Goal: Communication & Community: Share content

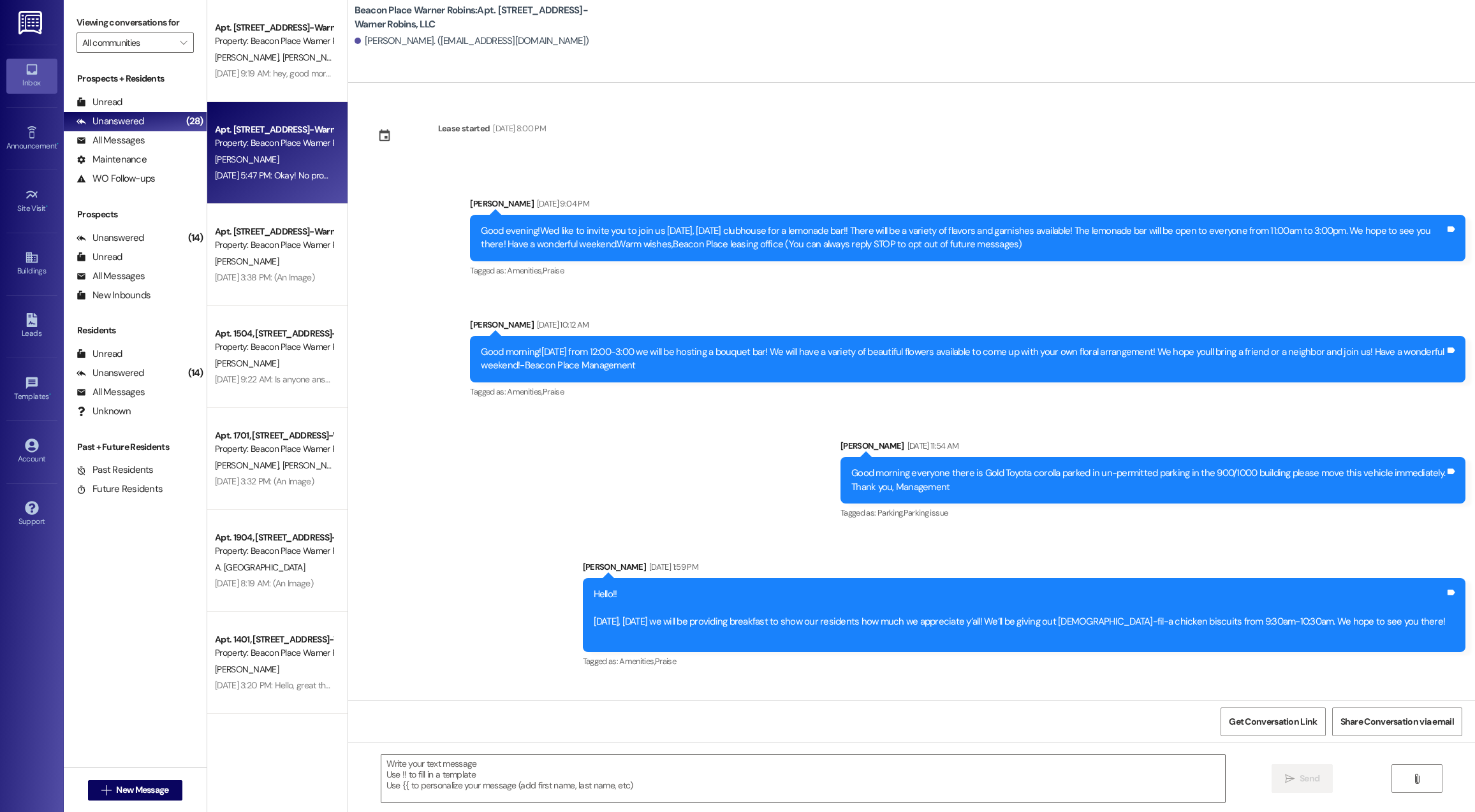
scroll to position [2209, 0]
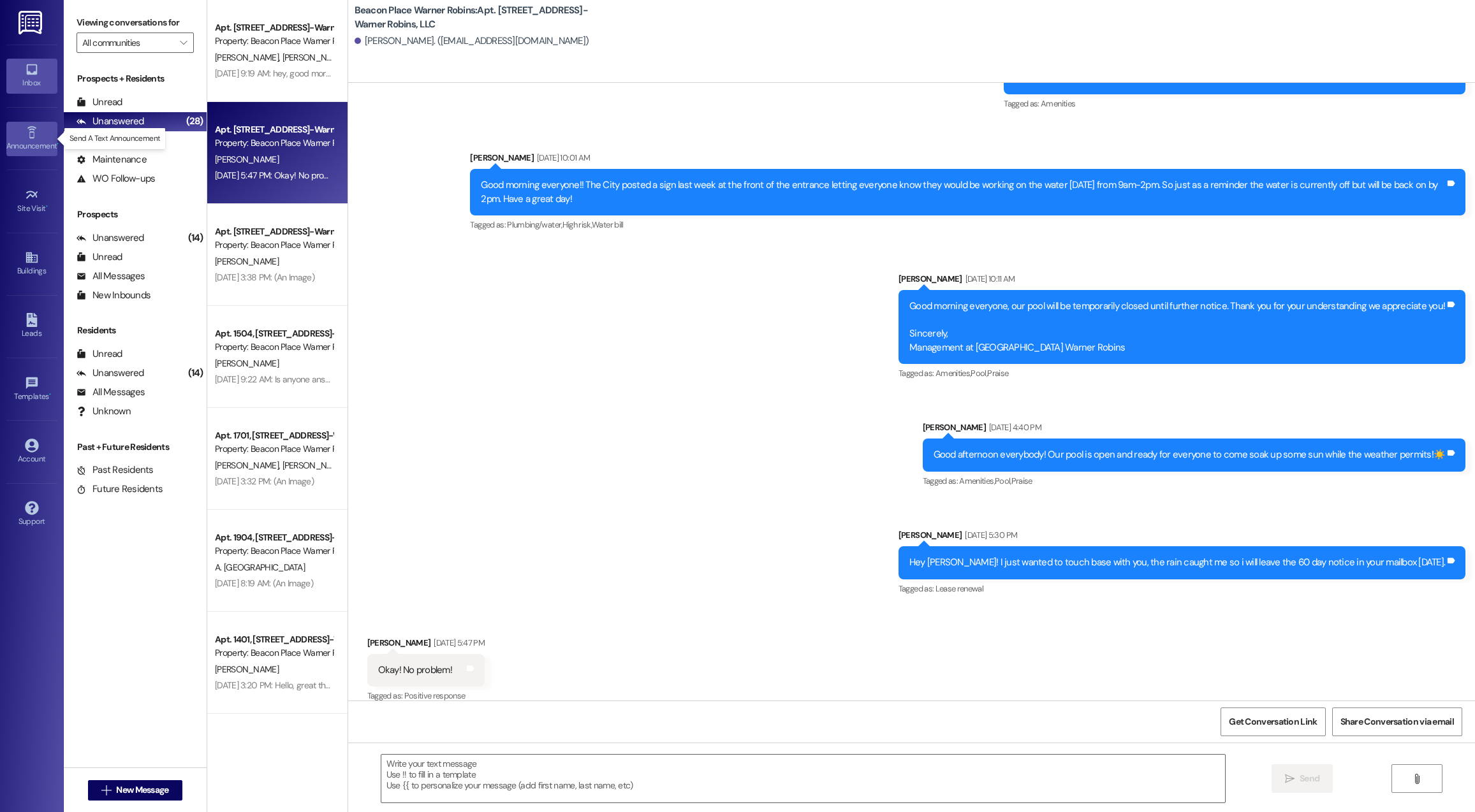
click at [18, 142] on div "Announcement •" at bounding box center [32, 146] width 64 height 13
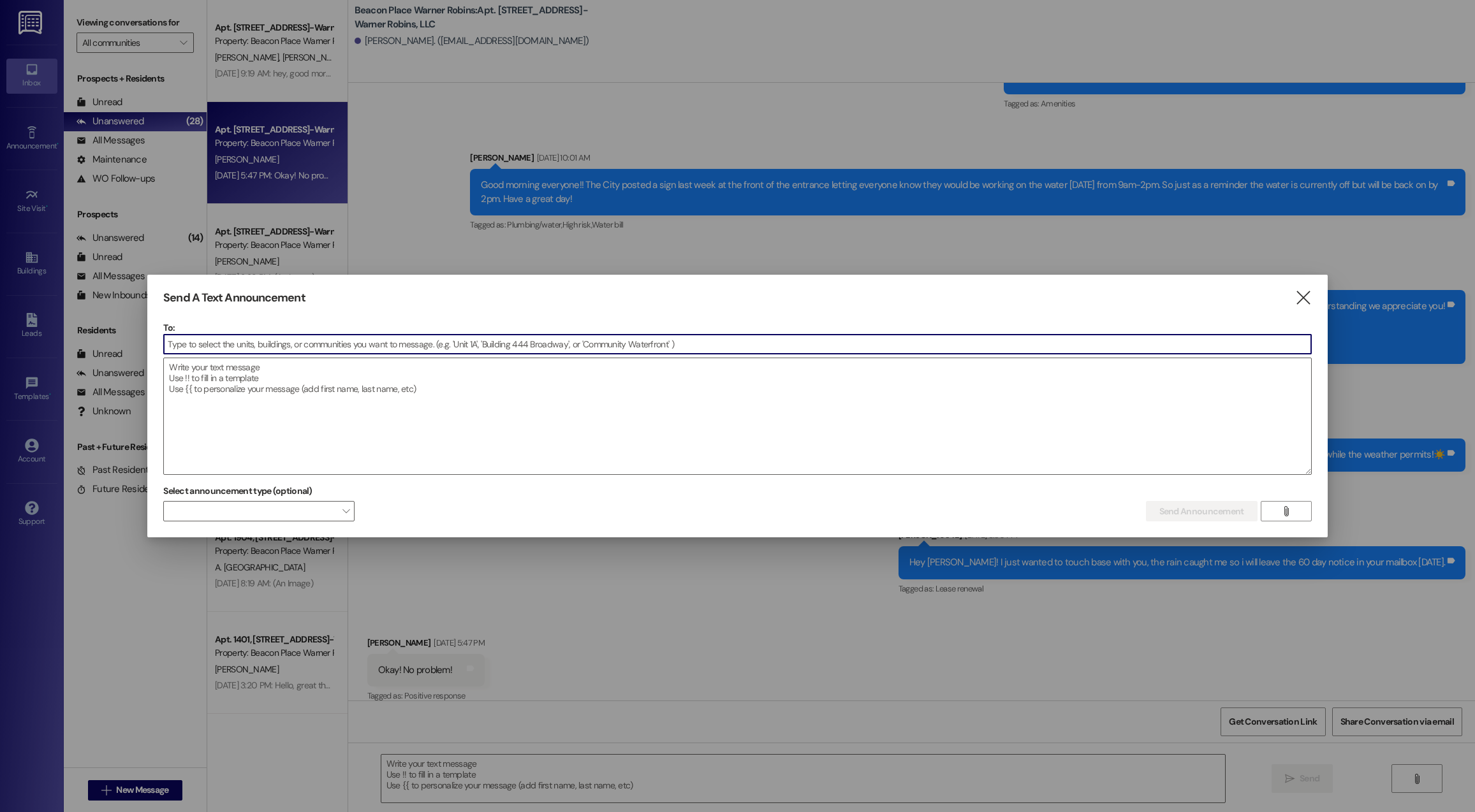
click at [489, 351] on input at bounding box center [737, 344] width 1146 height 19
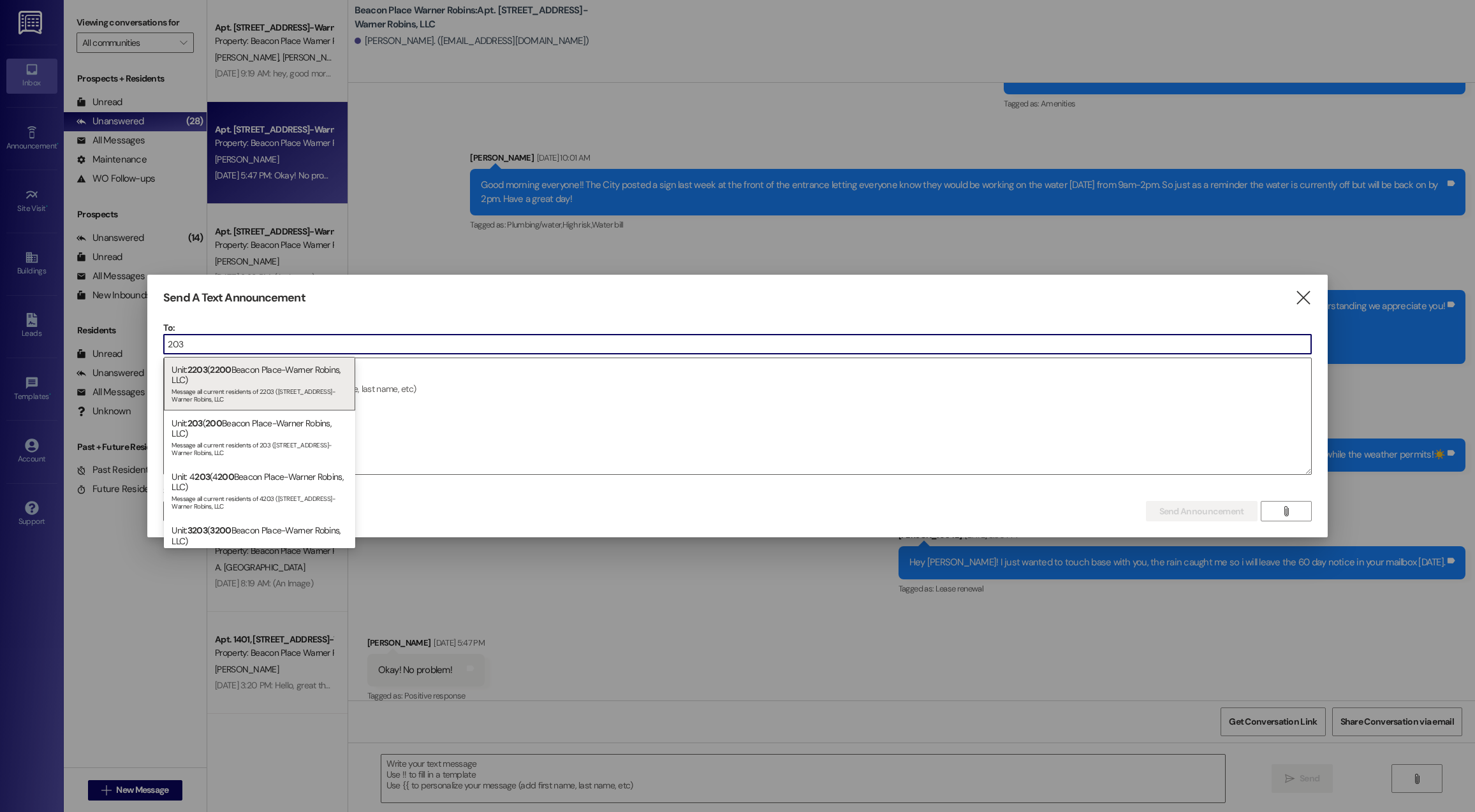
type input "203"
click at [201, 432] on div "Unit: 203 ( [GEOGRAPHIC_DATA]-Warner Robins, LLC) Message all current residents…" at bounding box center [260, 437] width 192 height 53
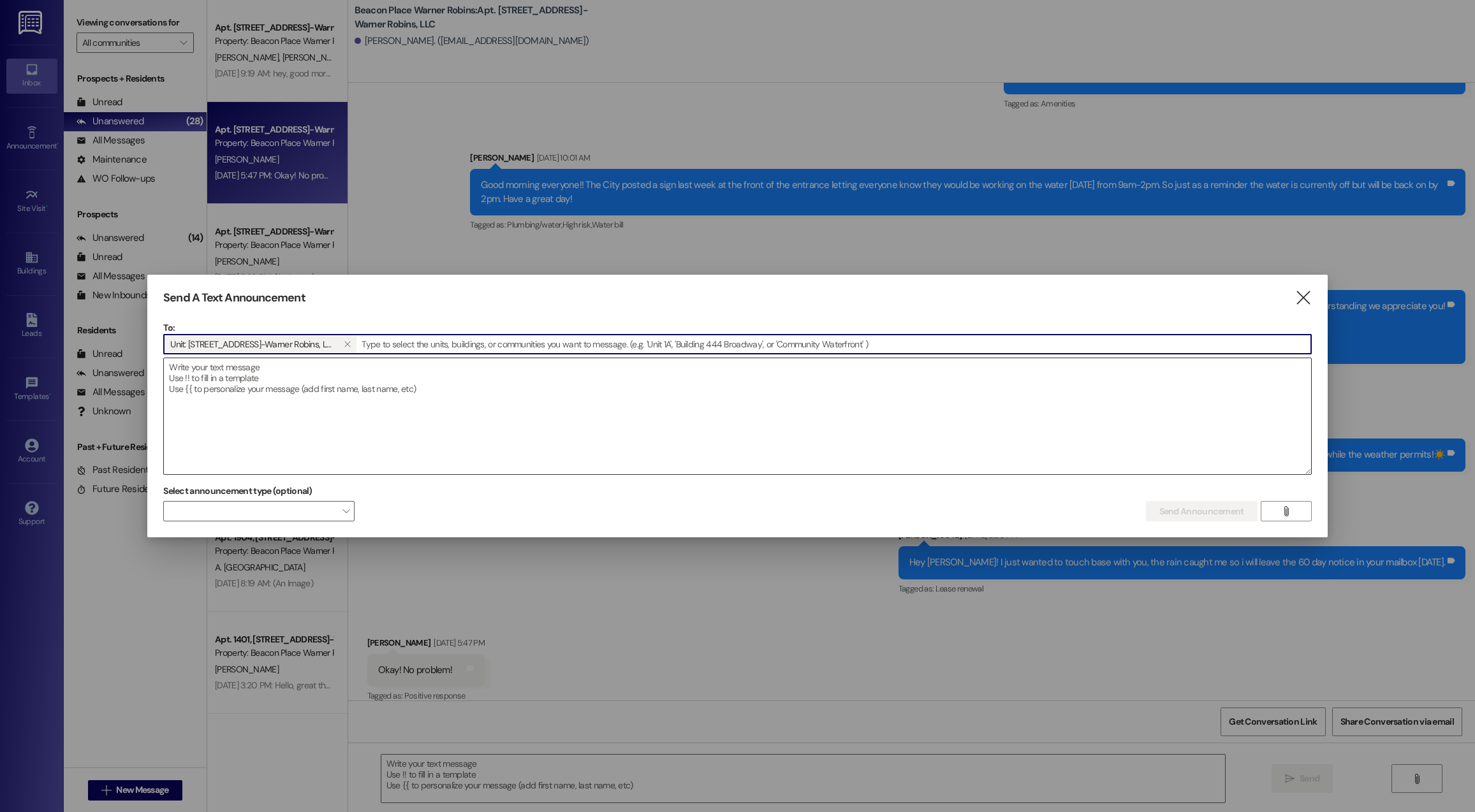
click at [207, 430] on textarea at bounding box center [737, 416] width 1146 height 116
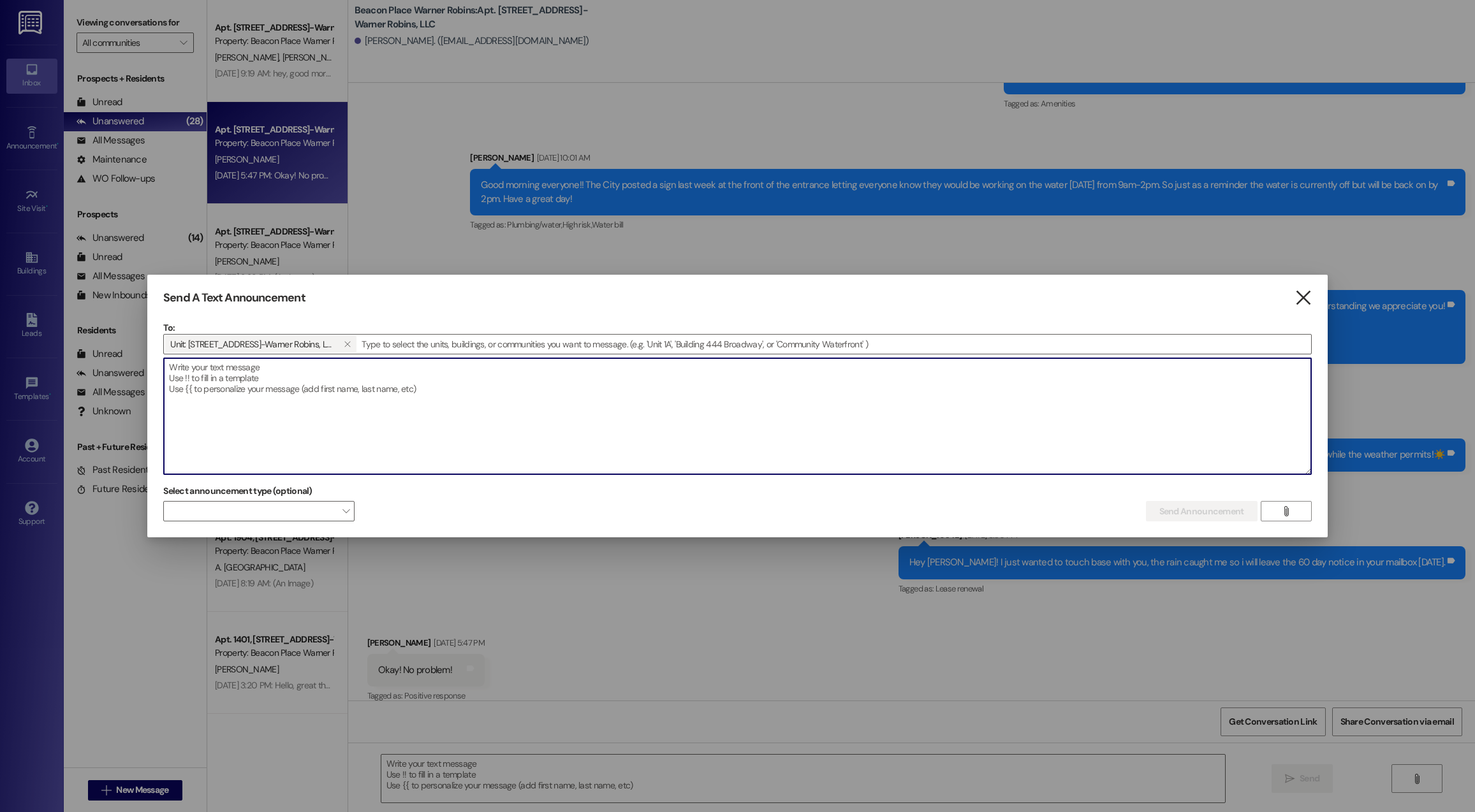
click at [1300, 295] on icon "" at bounding box center [1303, 298] width 18 height 13
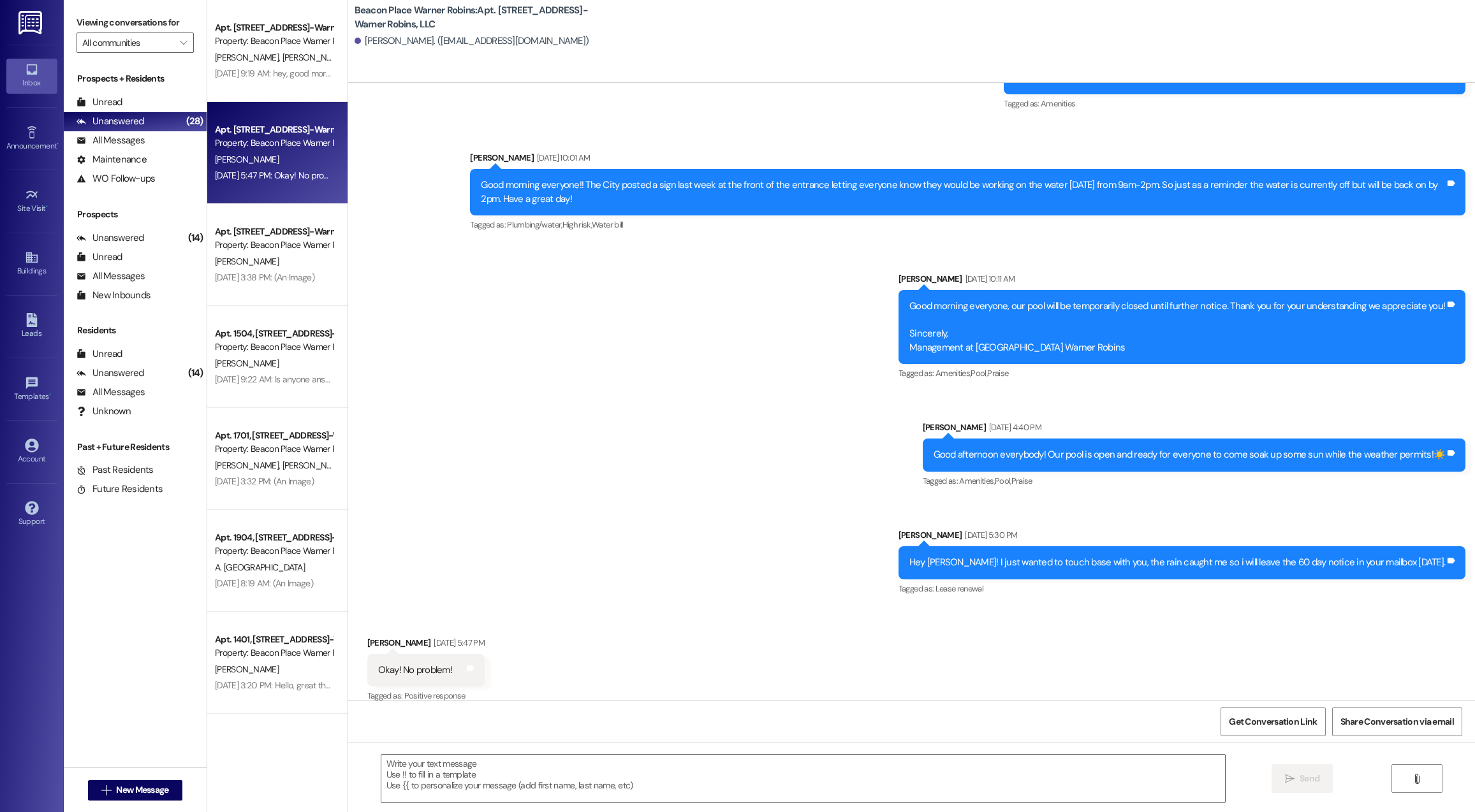
click at [136, 779] on div " New Message" at bounding box center [135, 790] width 94 height 32
click at [136, 790] on span "New Message" at bounding box center [142, 790] width 52 height 13
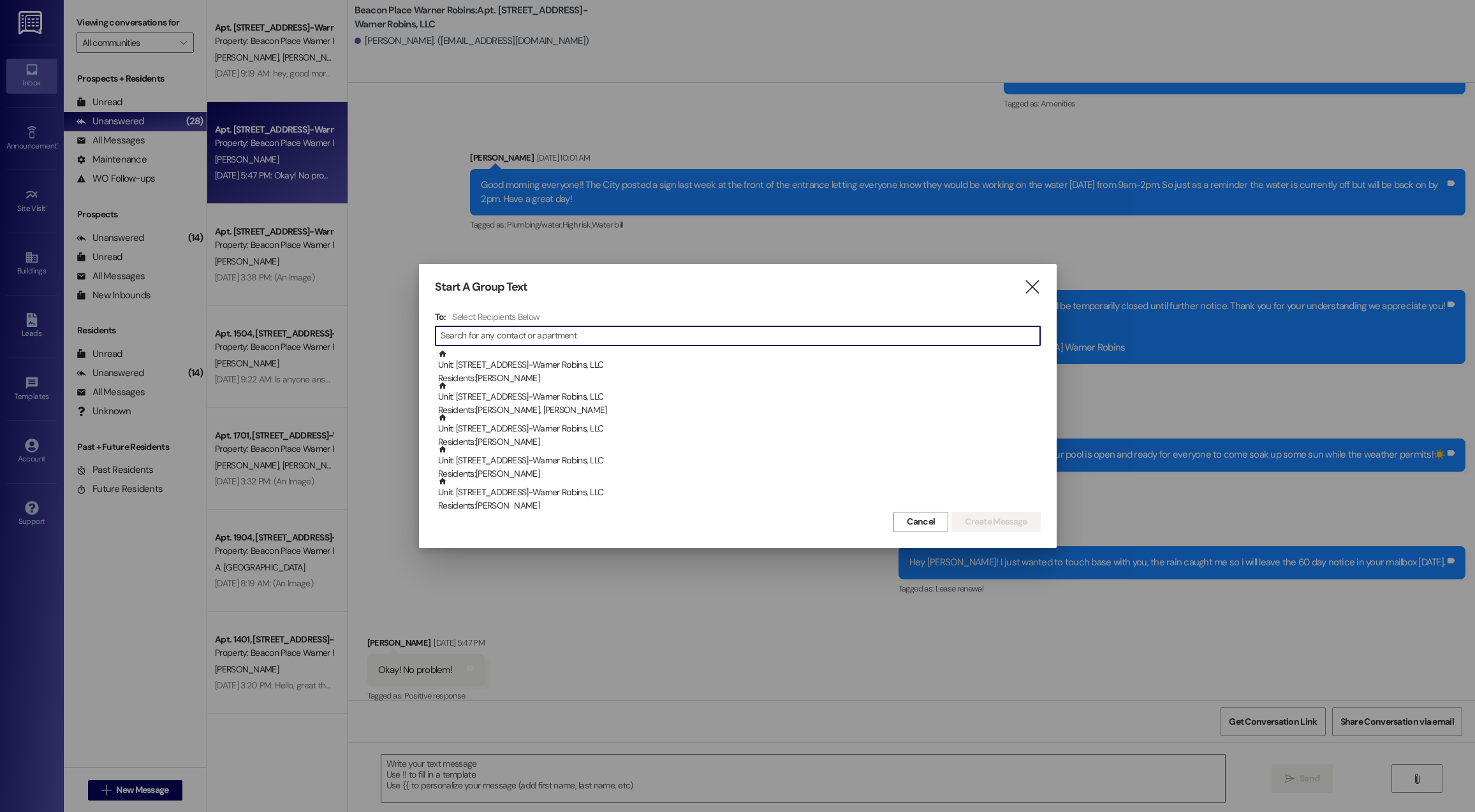
click at [598, 339] on input at bounding box center [740, 336] width 599 height 18
click at [545, 337] on input at bounding box center [740, 336] width 599 height 18
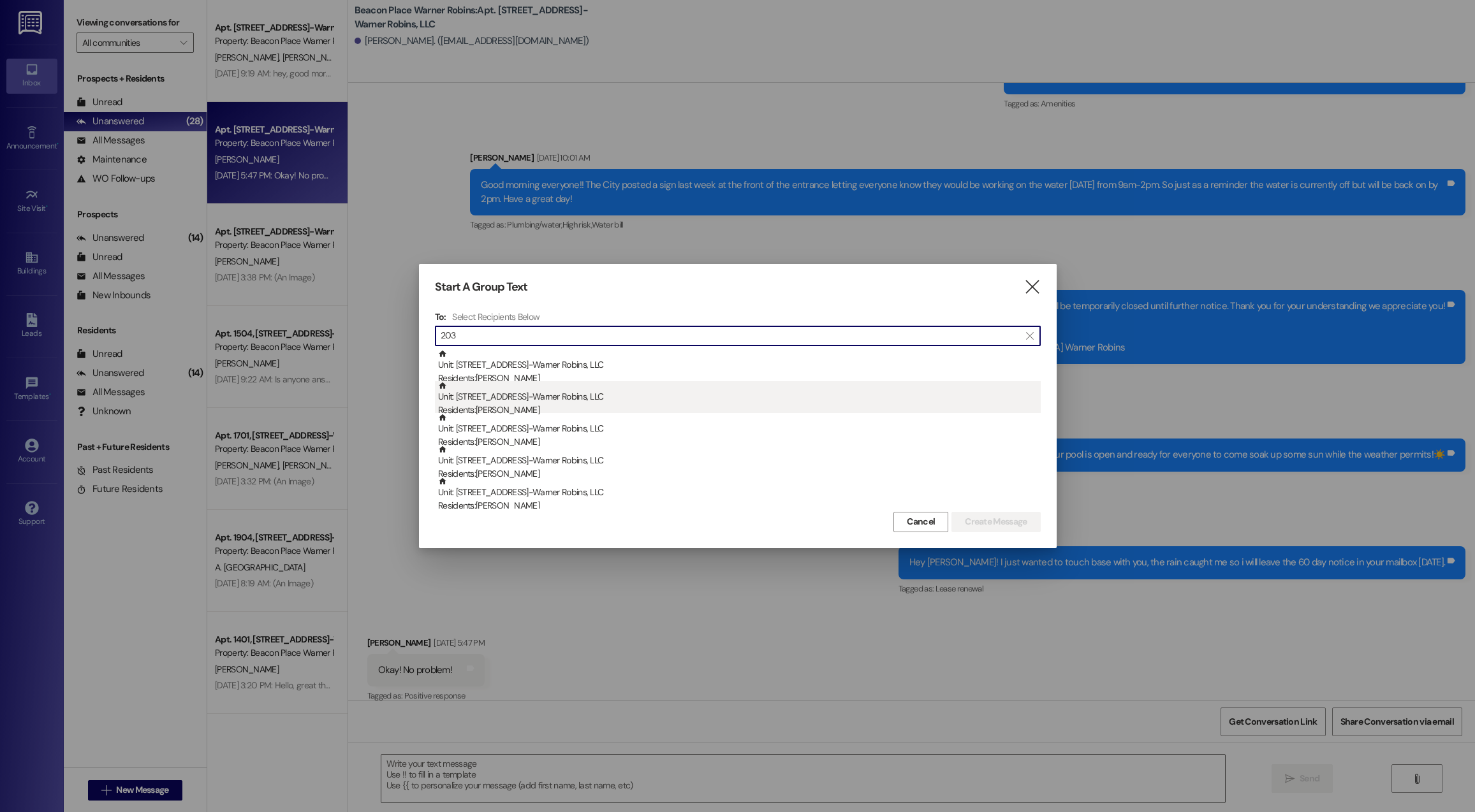
type input "203"
click at [523, 399] on div "Unit: [STREET_ADDRESS]-Warner Robins, LLC Residents: [PERSON_NAME]" at bounding box center [739, 399] width 603 height 36
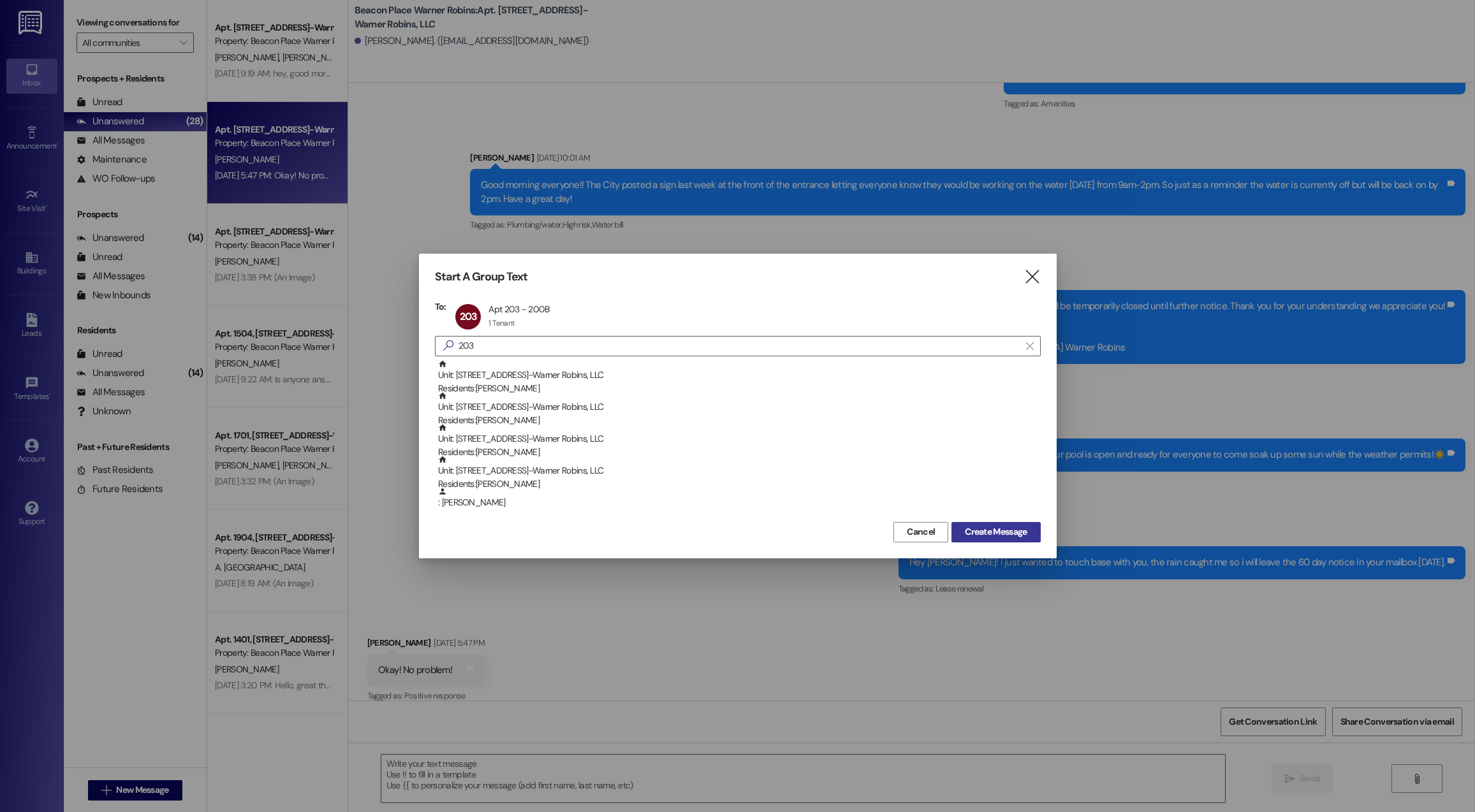
click at [999, 537] on span "Create Message" at bounding box center [996, 532] width 62 height 13
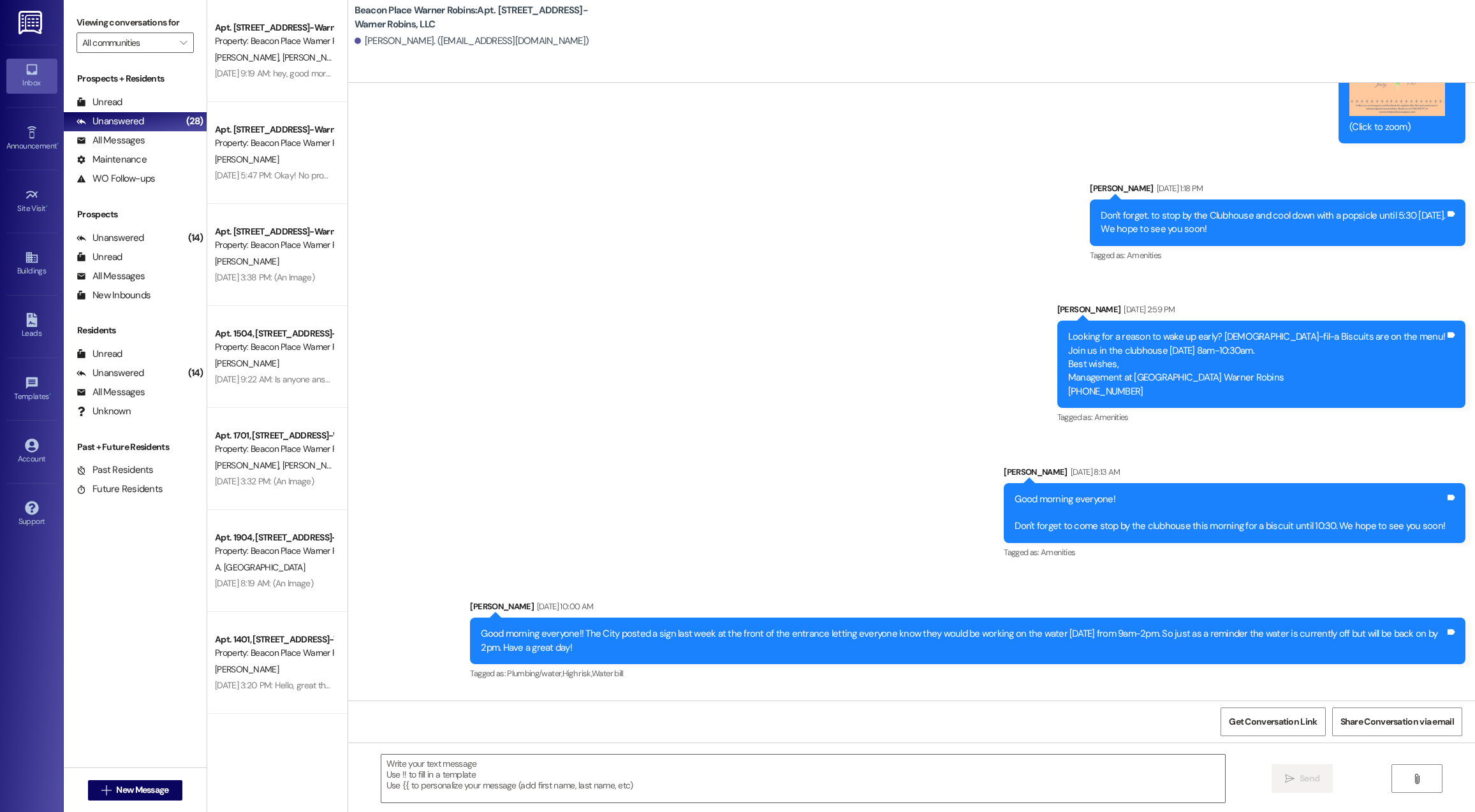
scroll to position [2930, 0]
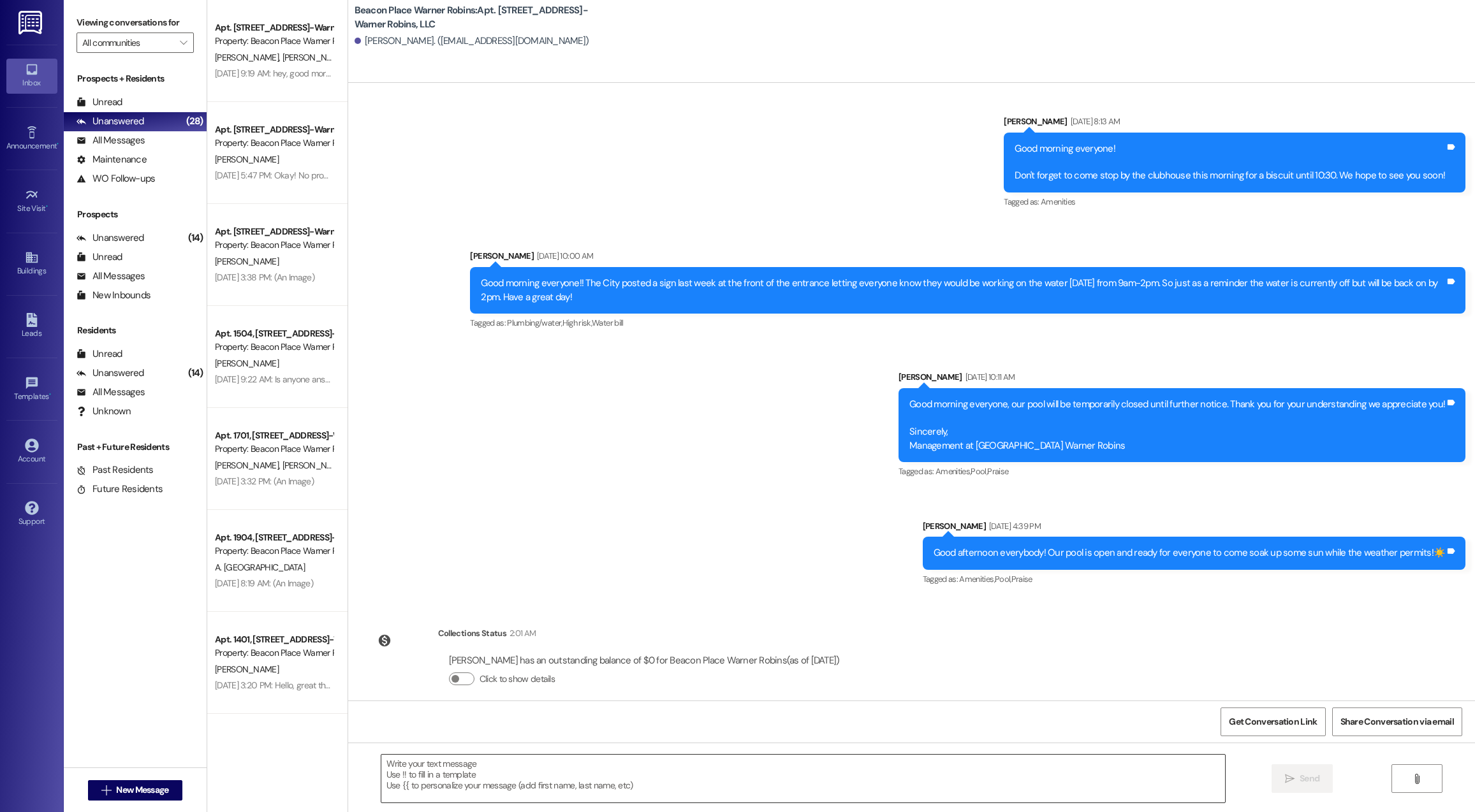
click at [487, 773] on textarea at bounding box center [803, 778] width 843 height 48
type textarea "H"
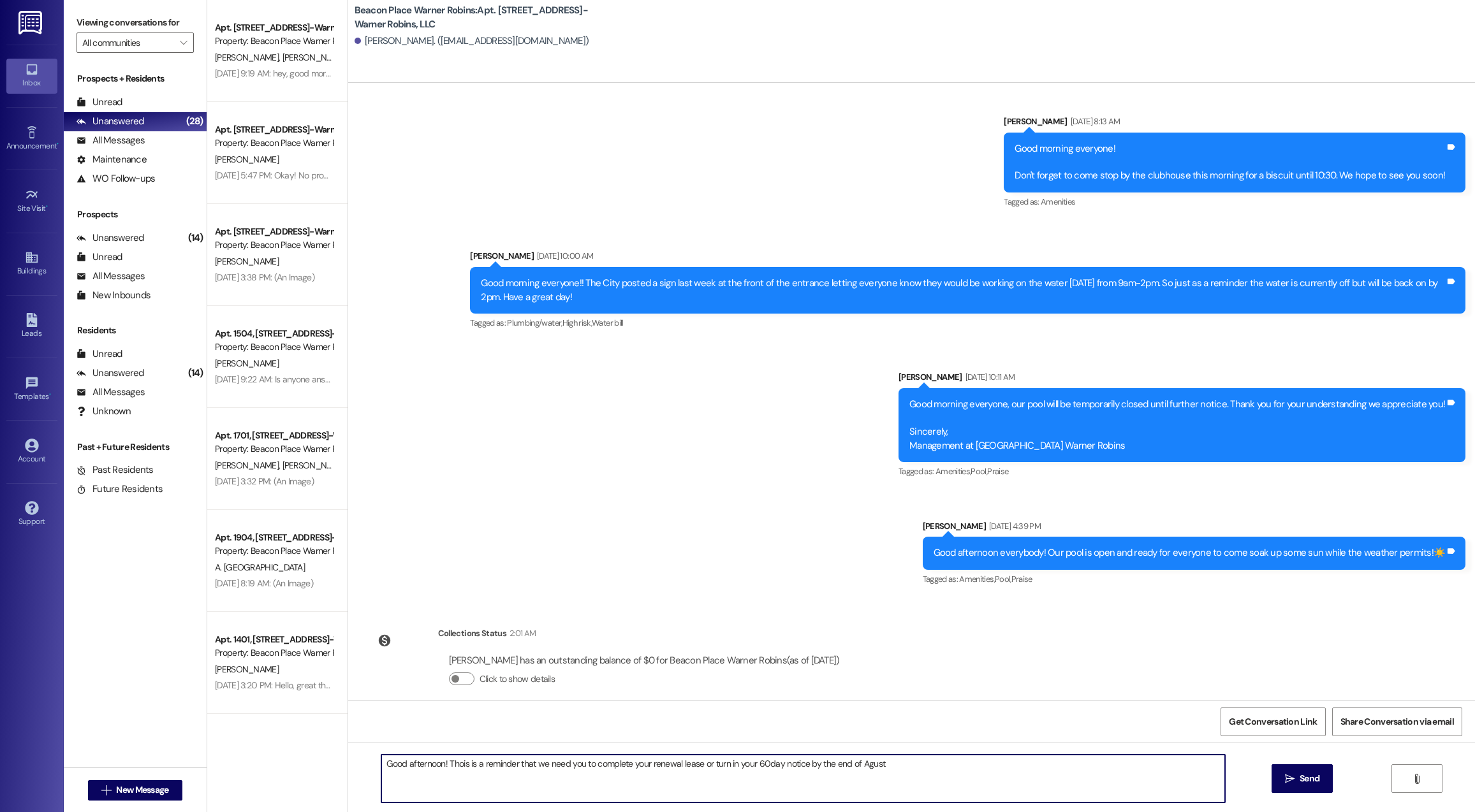
click at [861, 763] on textarea "Good afternoon! Thois is a reminder that we need you to complete your renewal l…" at bounding box center [803, 778] width 843 height 48
click at [864, 766] on textarea "Good afternoon! Thois is a reminder that we need you to complete your renewal l…" at bounding box center [803, 778] width 843 height 48
click at [888, 761] on textarea "Good afternoon! Thois is a reminder that we need you to complete your renewal l…" at bounding box center [803, 778] width 843 height 48
click at [893, 772] on textarea "Good afternoon! Thois is a reminder that we need you to complete your renewal l…" at bounding box center [803, 778] width 843 height 48
click at [947, 774] on textarea "Good afternoon! Thois is a reminder that we need you to complete your renewal l…" at bounding box center [803, 778] width 843 height 48
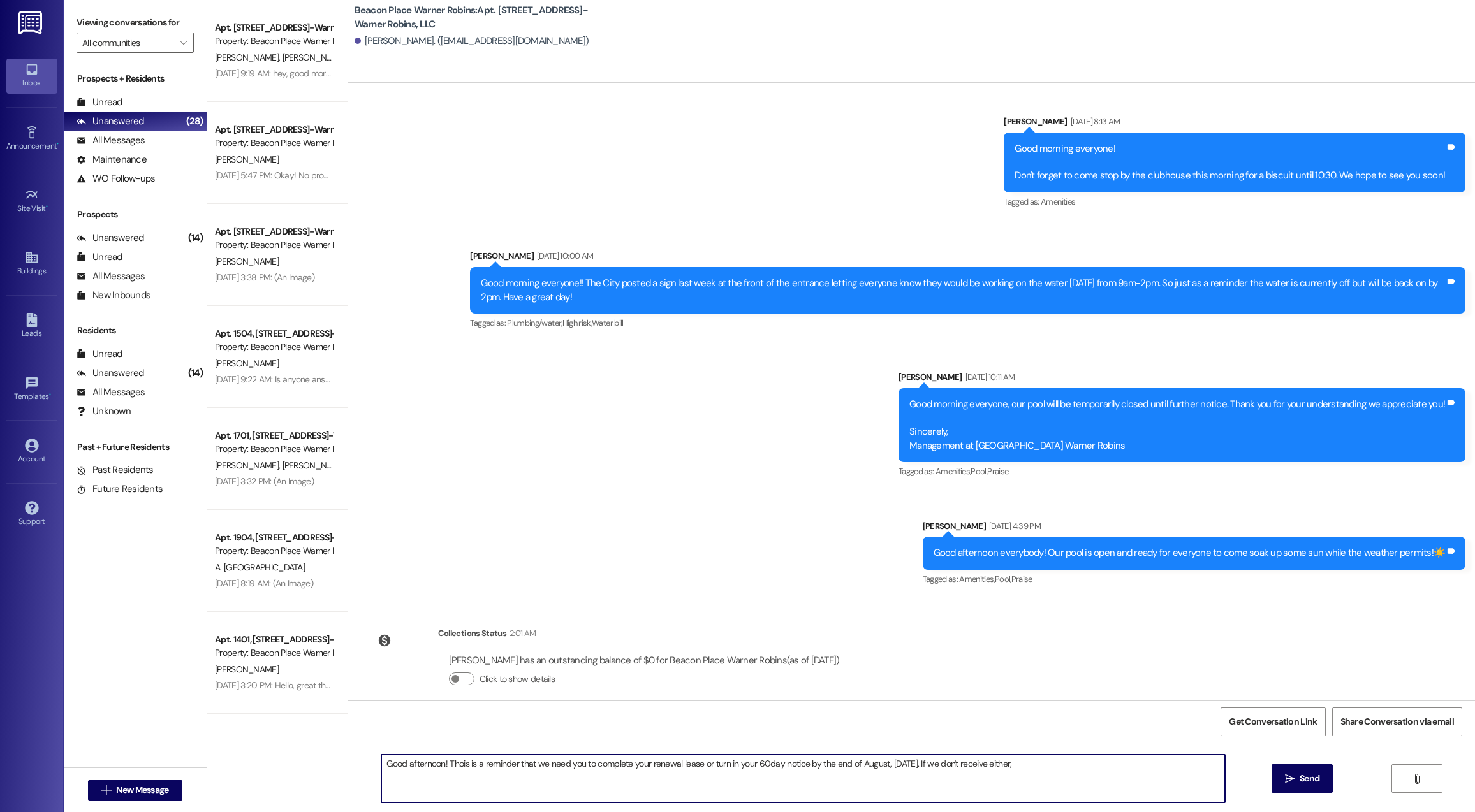
click at [1018, 765] on textarea "Good afternoon! Thois is a reminder that we need you to complete your renewal l…" at bounding box center [803, 778] width 843 height 48
click at [412, 783] on textarea "Good afternoon! This is a reminder that we need you to complete your renewal le…" at bounding box center [803, 778] width 843 height 48
click at [402, 777] on textarea "Good afternoon! This is a reminder that we need you to complete your renewal le…" at bounding box center [803, 778] width 843 height 48
click at [754, 763] on textarea "Good afternoon! This is a reminder that we need you to complete your renewal le…" at bounding box center [803, 778] width 843 height 48
click at [806, 790] on textarea "Good afternoon! This is a reminder that we need you to complete your renewal le…" at bounding box center [803, 778] width 843 height 48
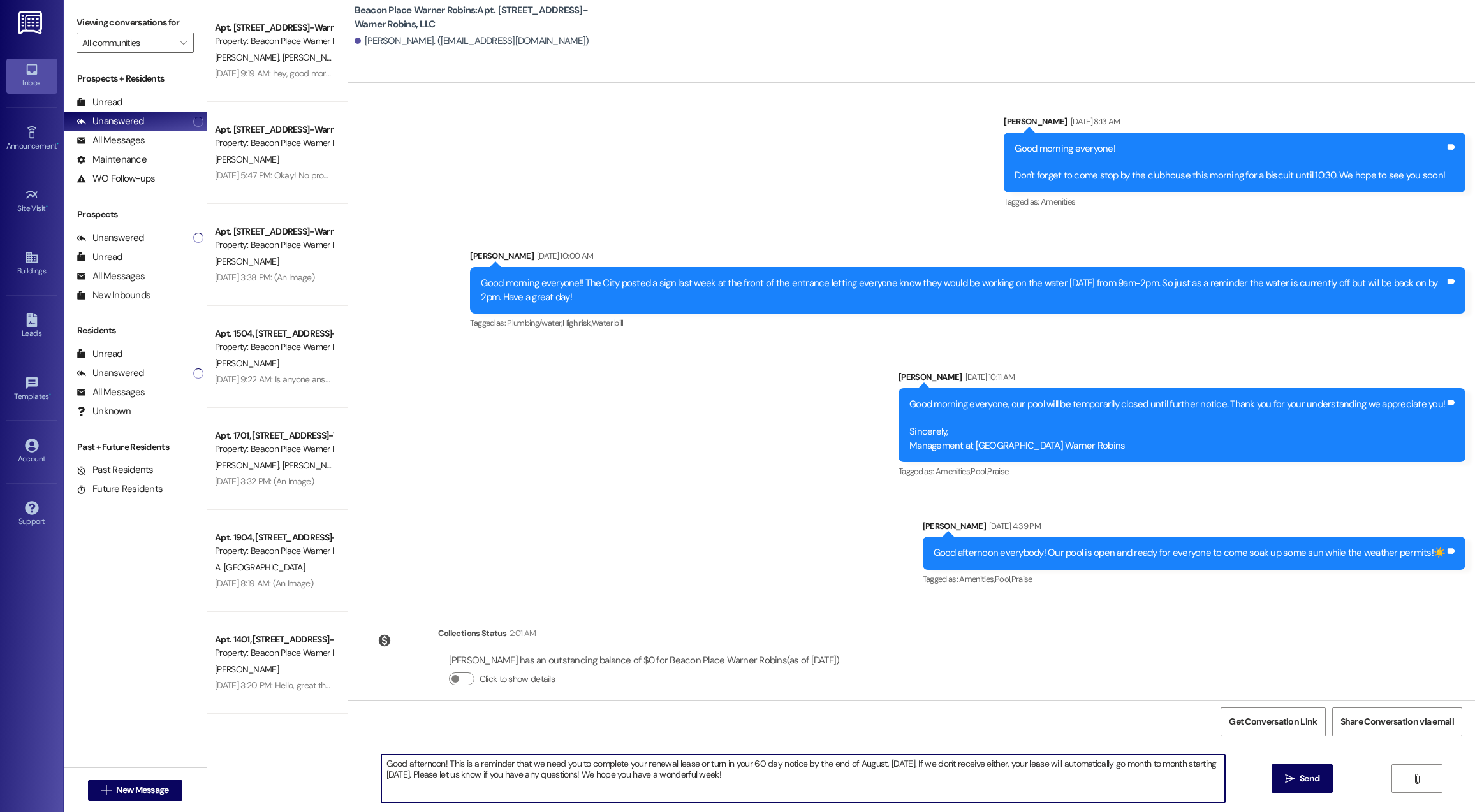
drag, startPoint x: 763, startPoint y: 785, endPoint x: 343, endPoint y: 757, distance: 420.9
click at [348, 757] on div "Good afternoon! This is a reminder that we need you to complete your renewal le…" at bounding box center [912, 790] width 1127 height 96
click at [772, 782] on textarea "Good afternoon! This is a reminder that we need you to complete your renewal le…" at bounding box center [803, 778] width 843 height 48
type textarea "Good afternoon! This is a reminder that we need you to complete your renewal le…"
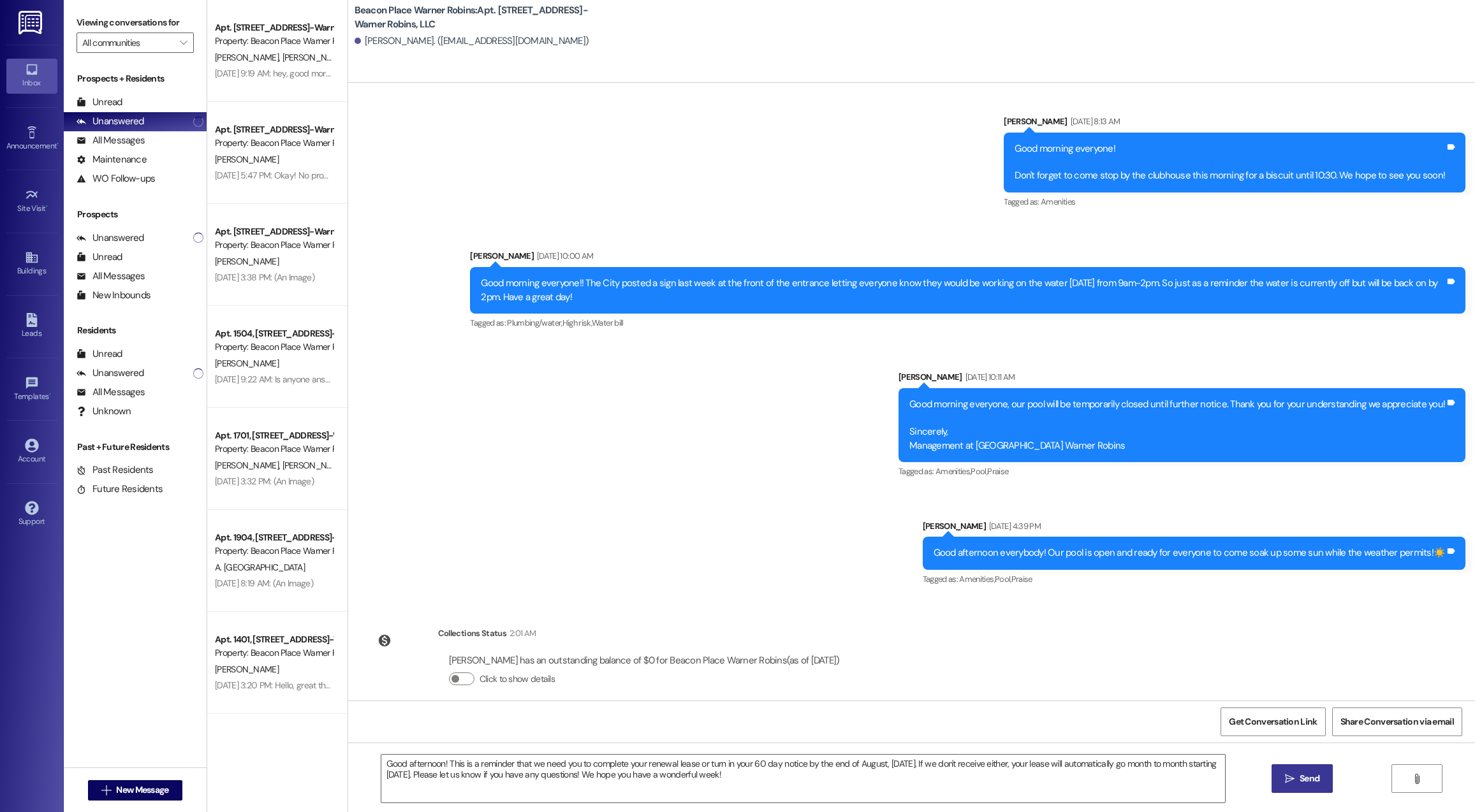
click at [1299, 786] on button " Send" at bounding box center [1302, 778] width 62 height 29
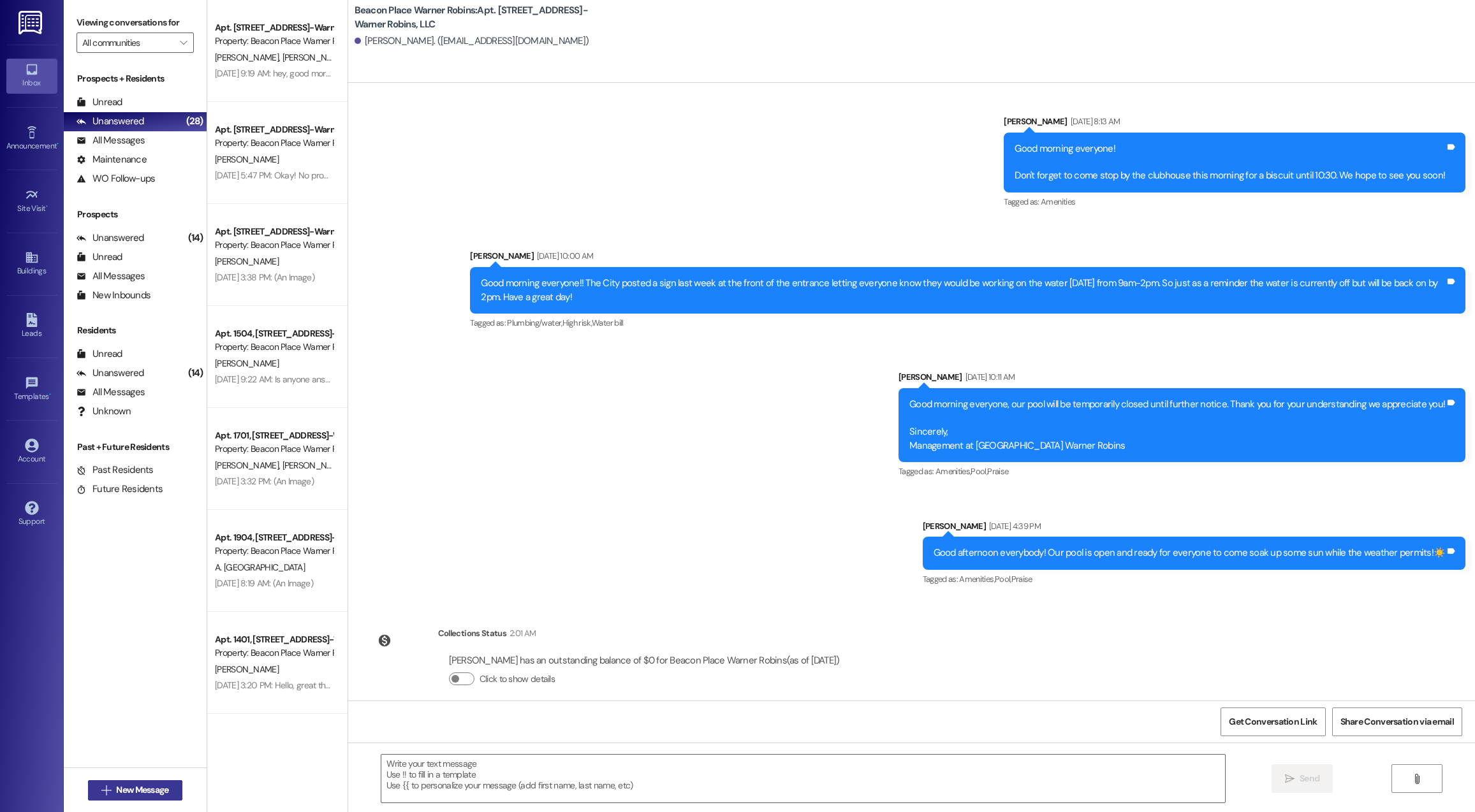
click at [144, 786] on span "New Message" at bounding box center [142, 790] width 52 height 13
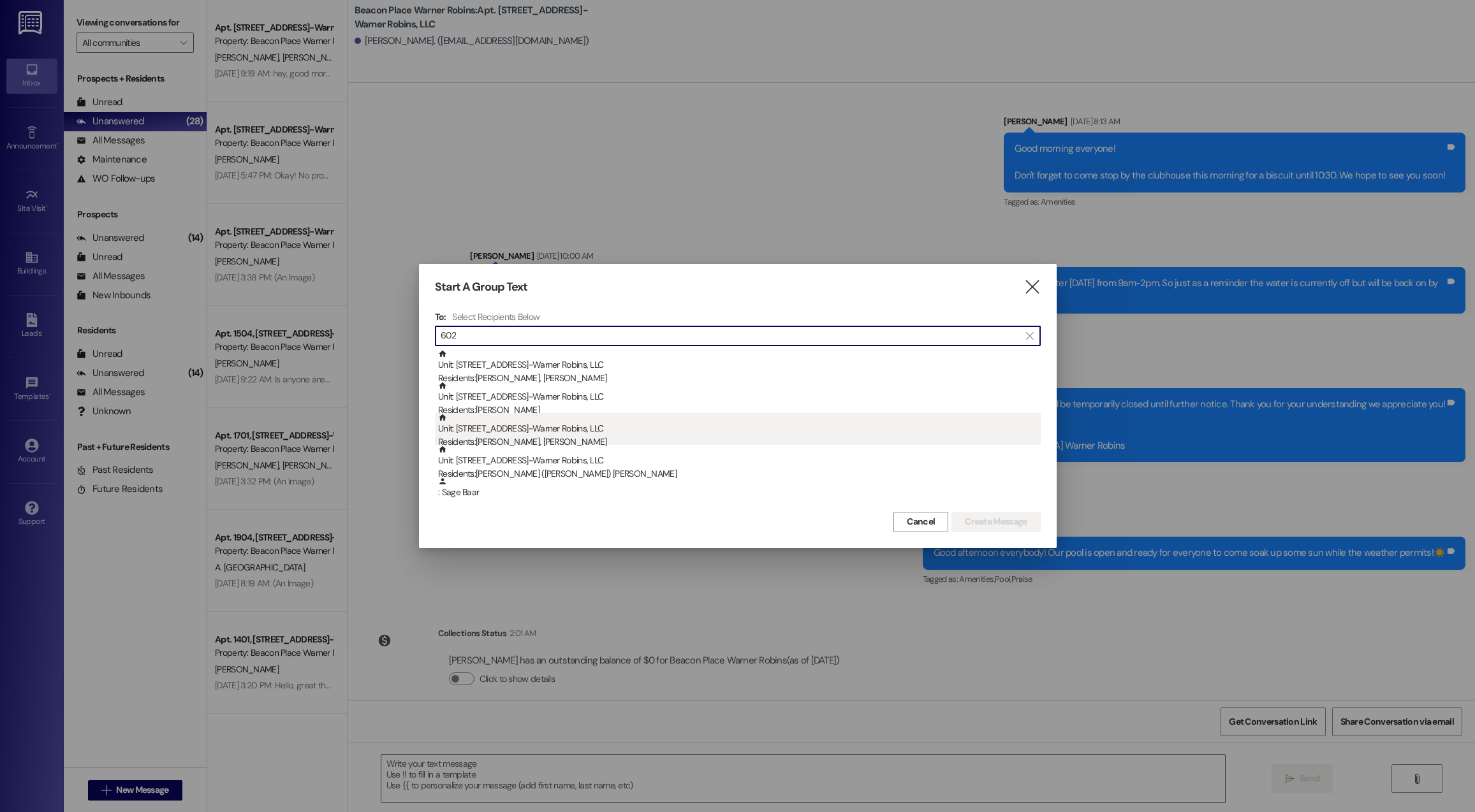
type input "602"
click at [502, 426] on div "Unit: 602 - [GEOGRAPHIC_DATA]-Warner Robins, LLC Residents: [PERSON_NAME], [PER…" at bounding box center [739, 431] width 603 height 36
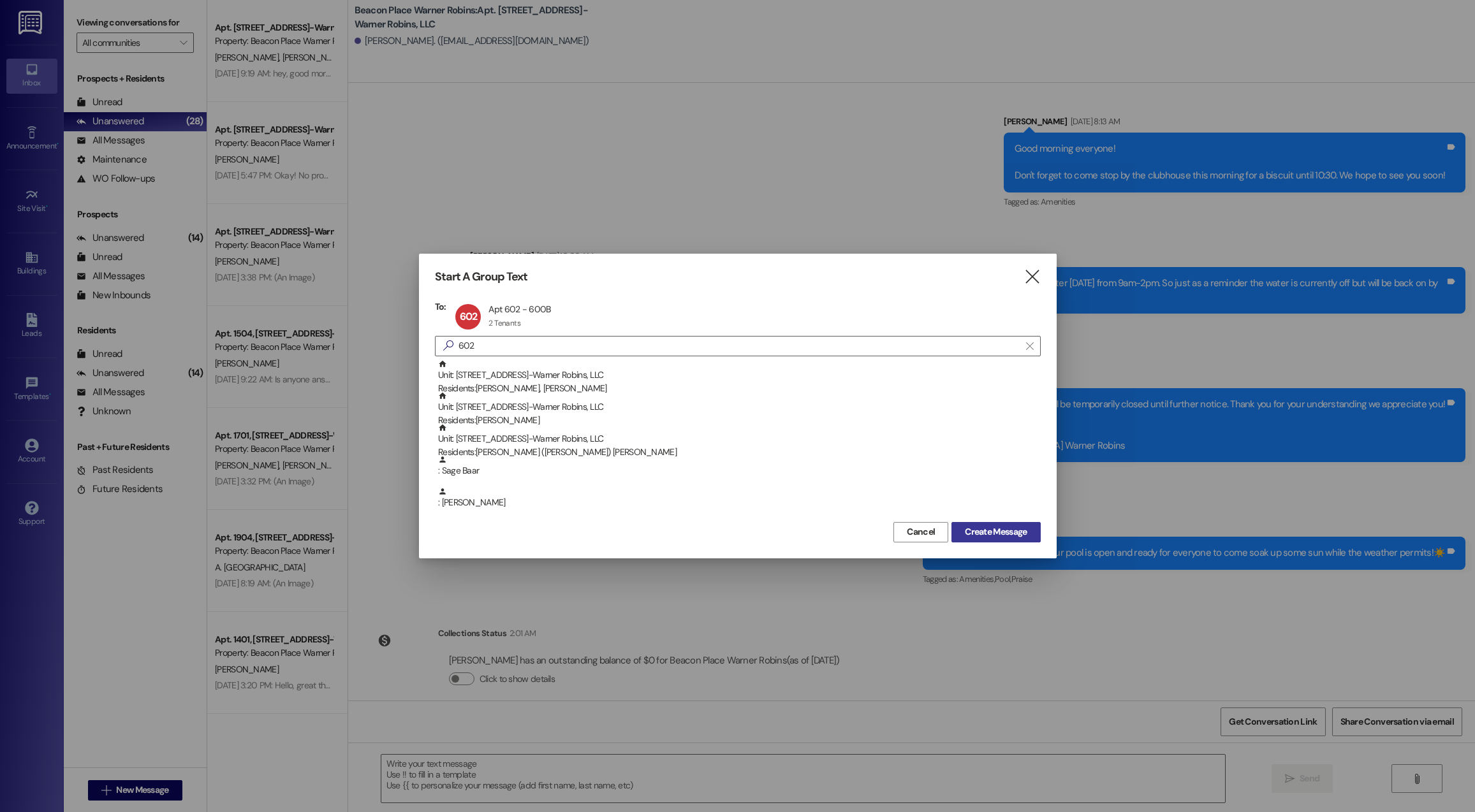
click at [974, 525] on span "Create Message" at bounding box center [996, 532] width 62 height 13
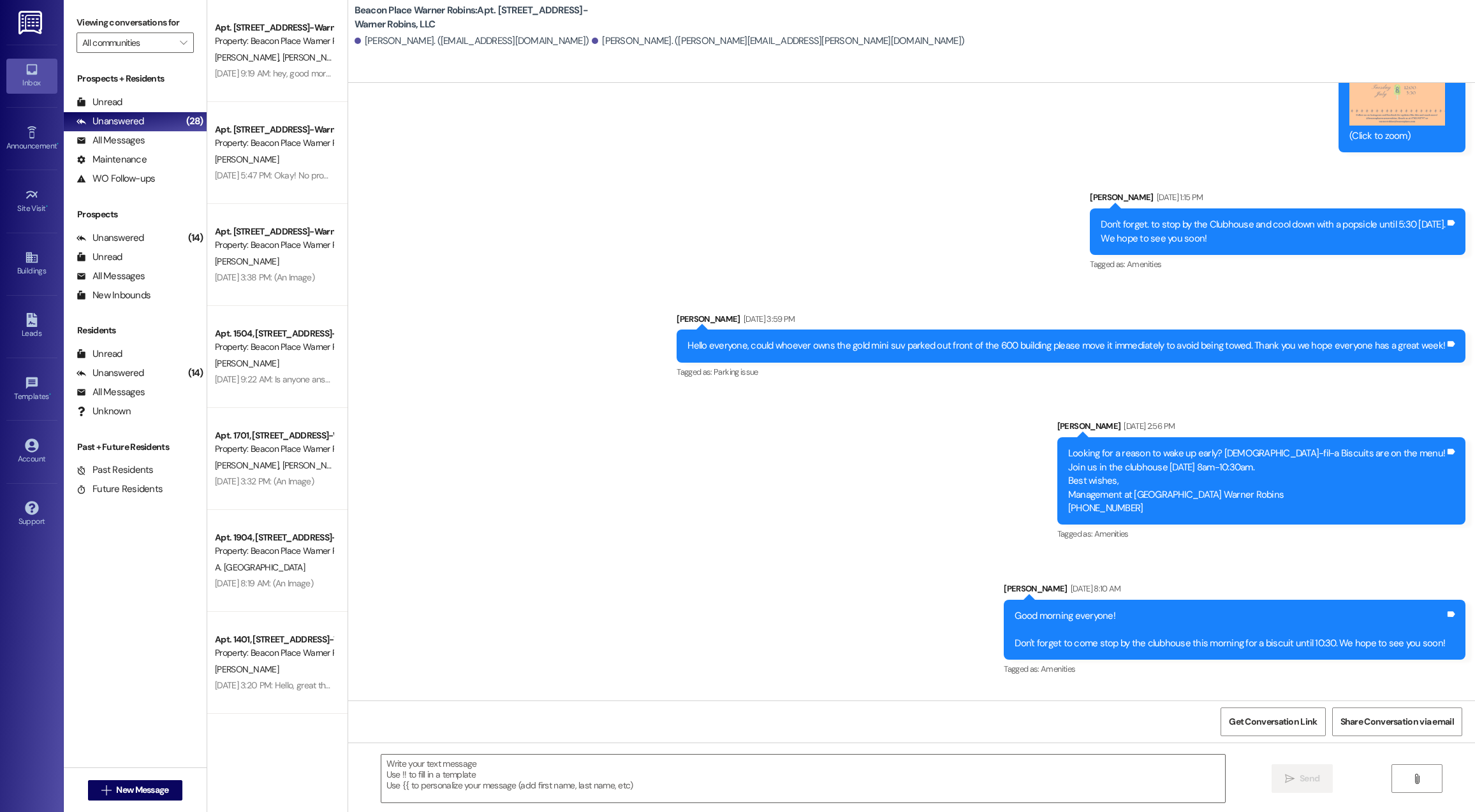
scroll to position [9778, 0]
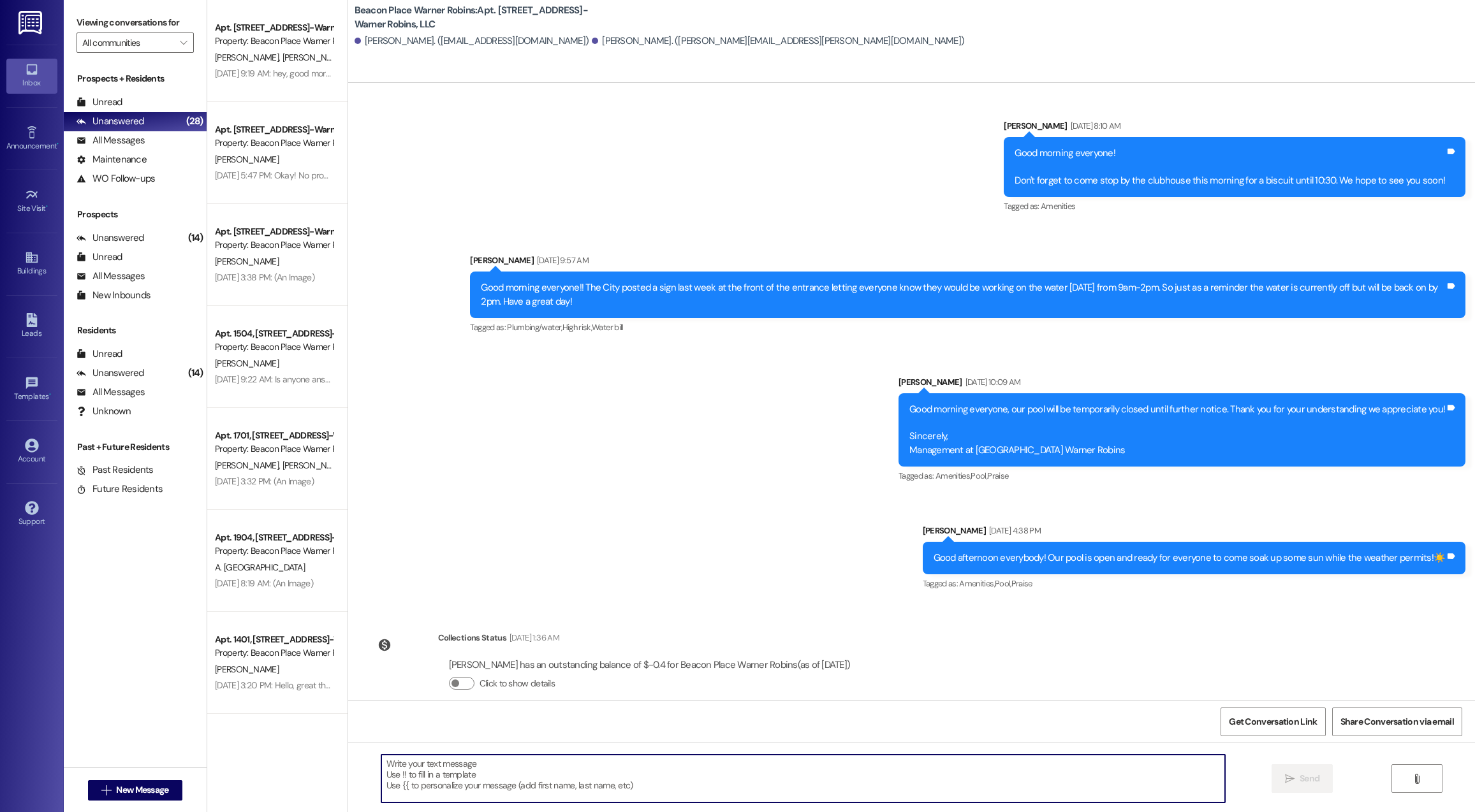
paste textarea "Good afternoon! This is a reminder that we need you to complete your renewal le…"
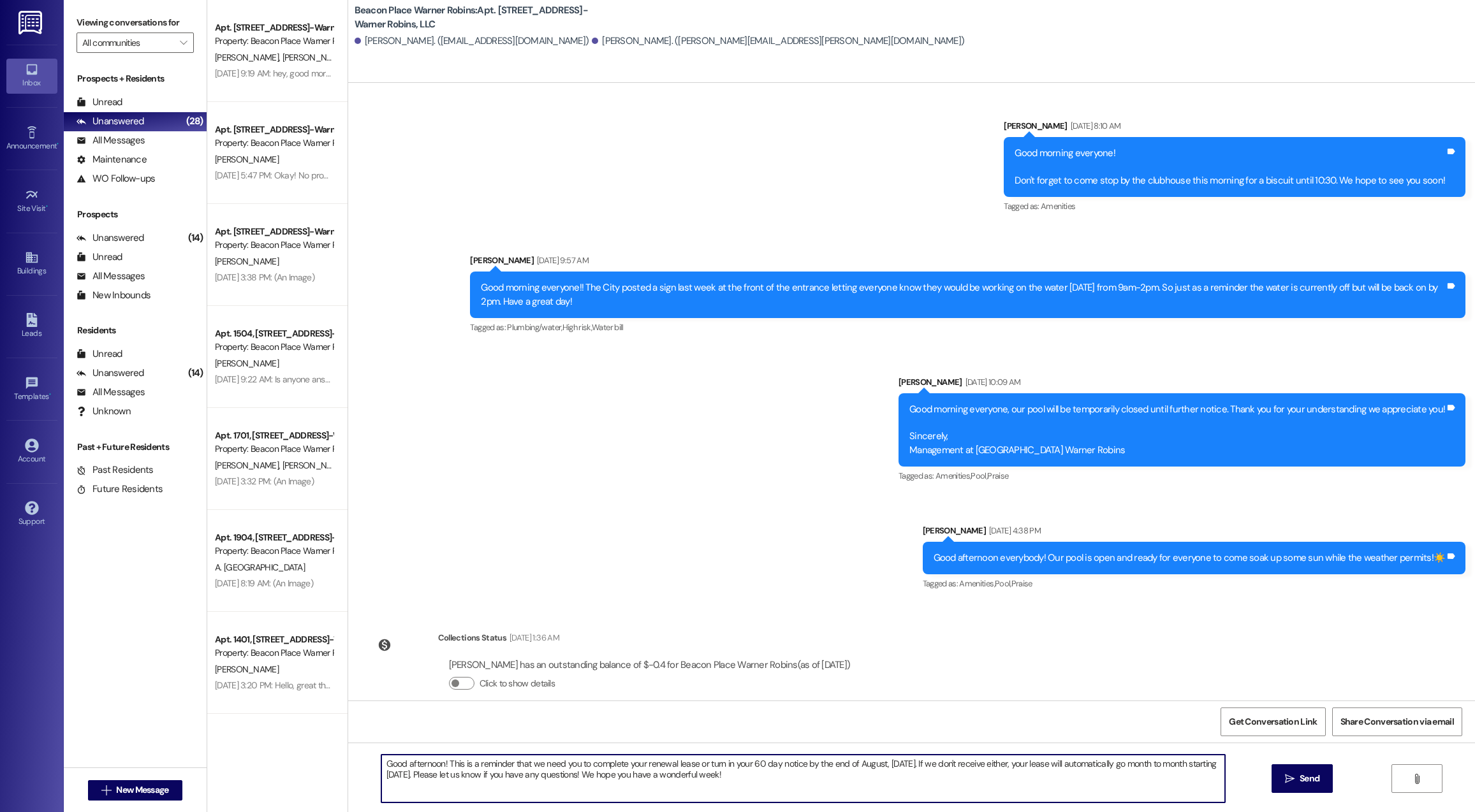
type textarea "Good afternoon! This is a reminder that we need you to complete your renewal le…"
click at [1301, 779] on span "Send" at bounding box center [1309, 778] width 20 height 13
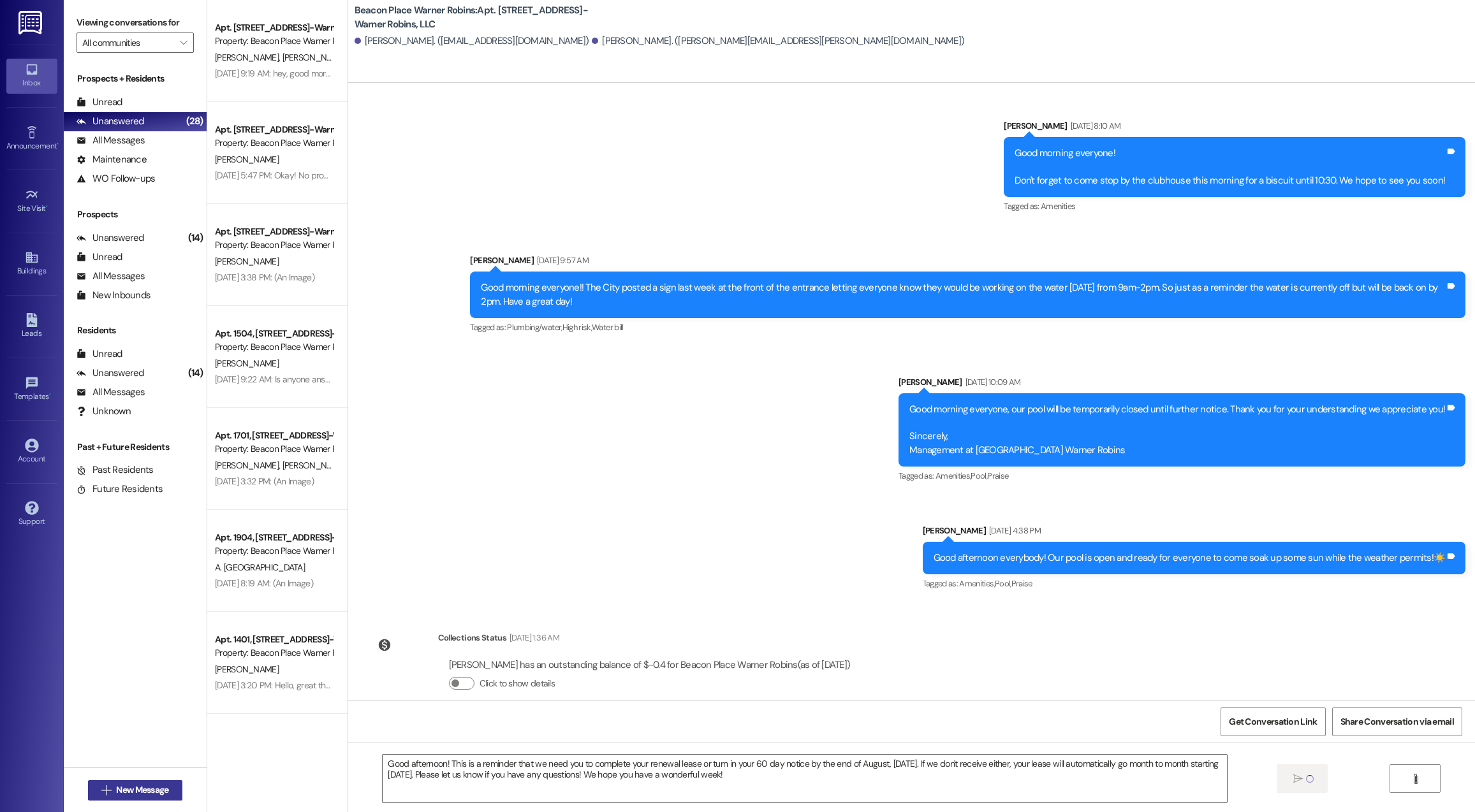
click at [152, 794] on span "New Message" at bounding box center [142, 790] width 52 height 13
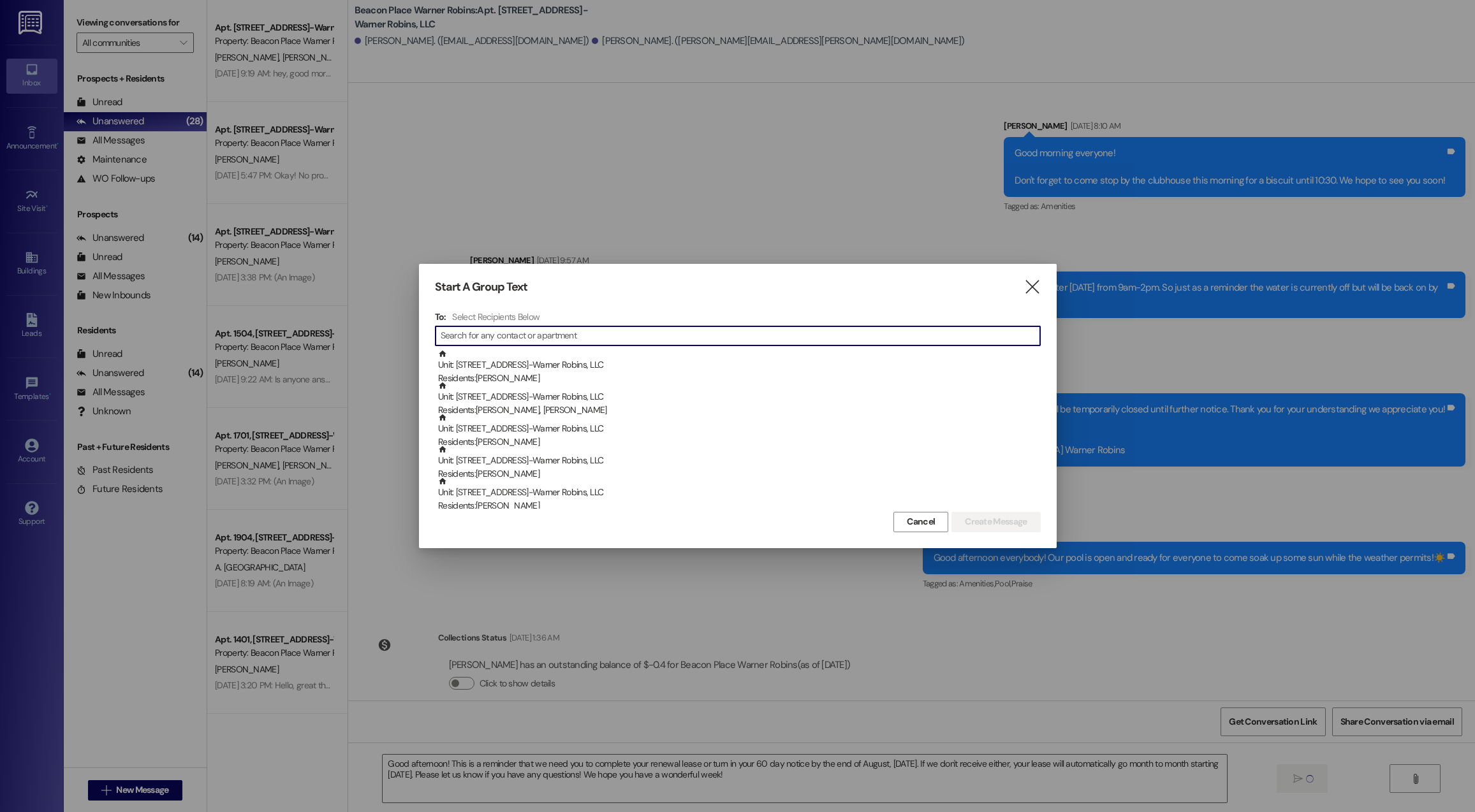
click at [574, 336] on input at bounding box center [740, 336] width 599 height 18
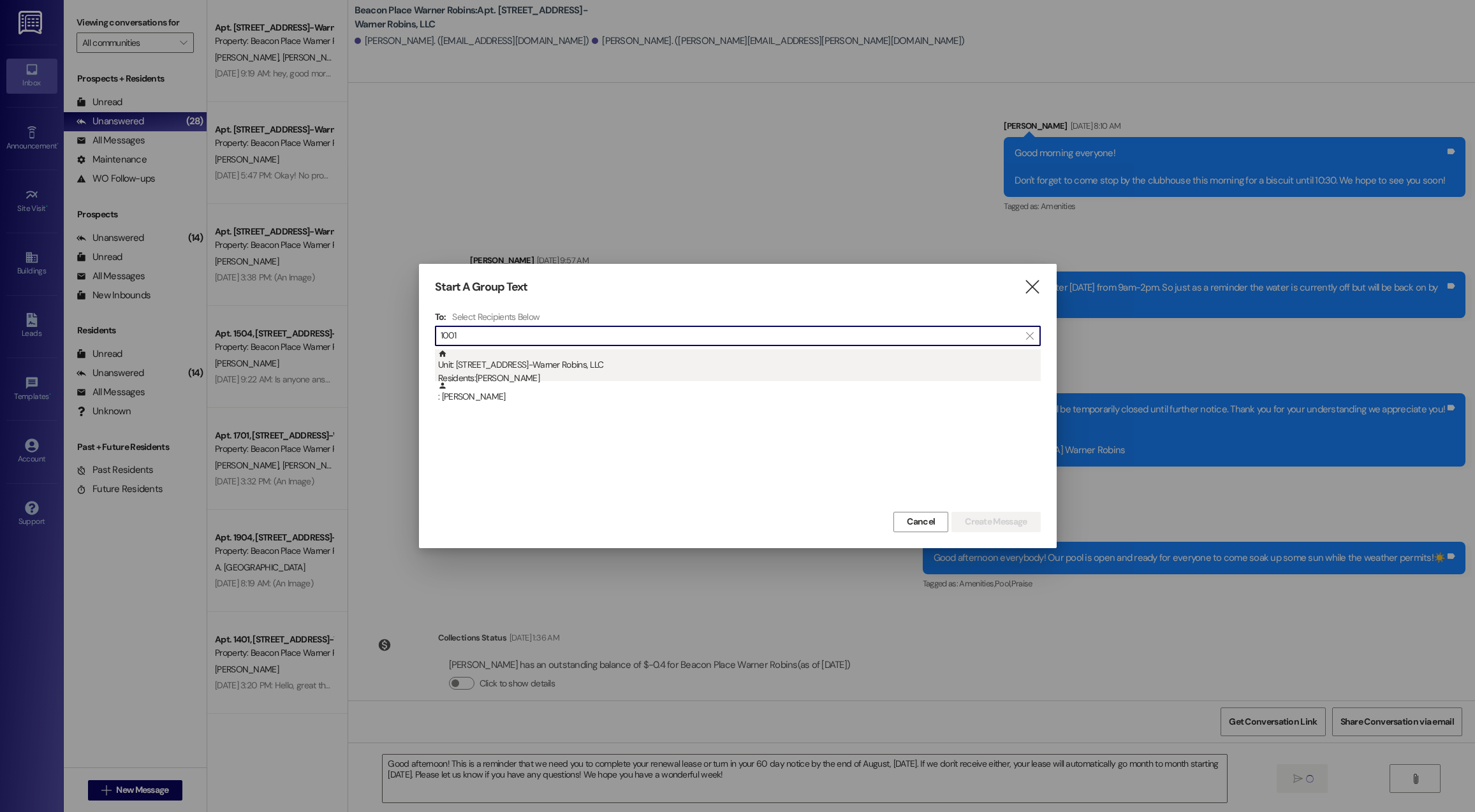
type input "1001"
click at [523, 368] on div "Unit: [STREET_ADDRESS]-Warner Robins, LLC Residents: [PERSON_NAME]" at bounding box center [739, 368] width 603 height 36
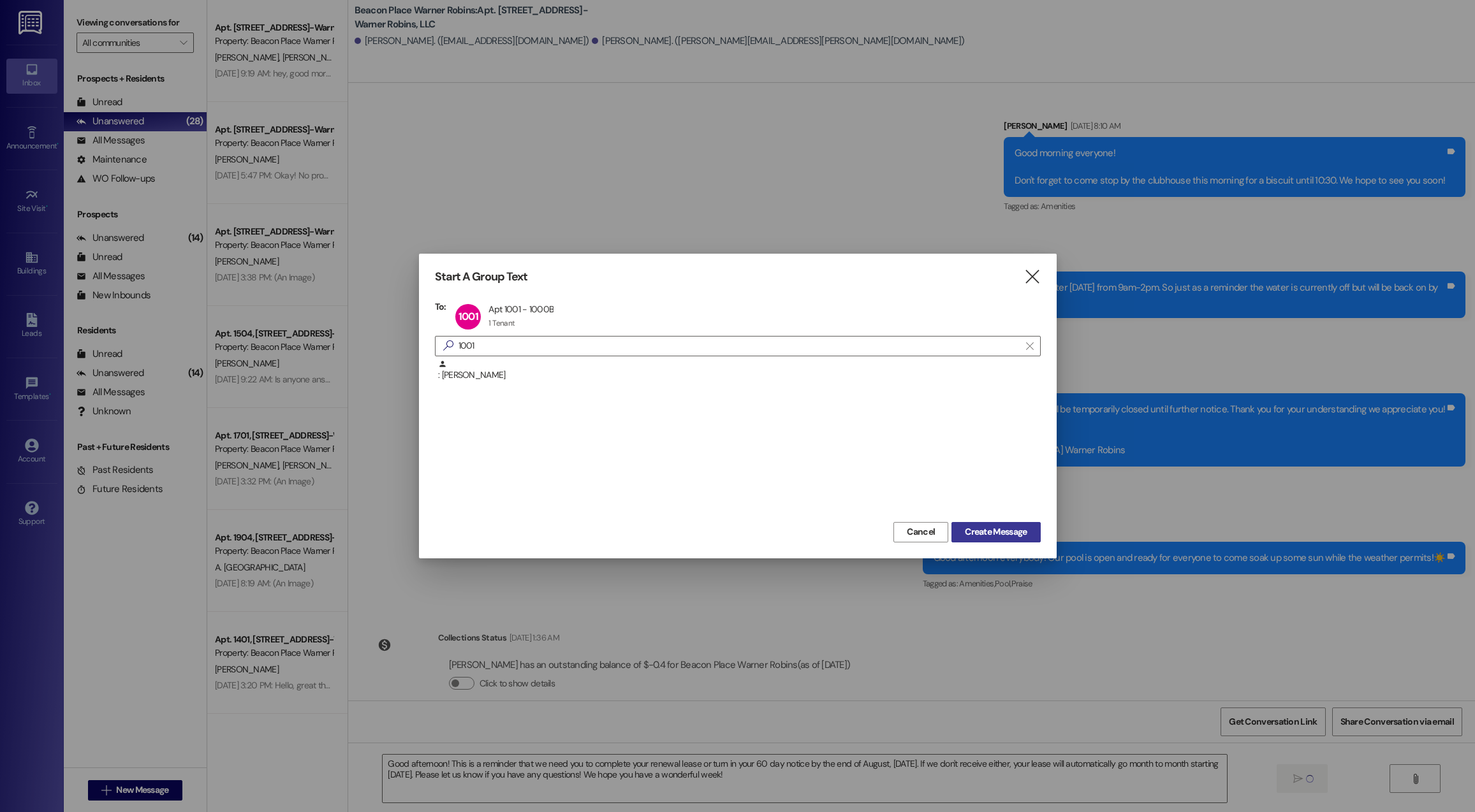
click at [992, 531] on span "Create Message" at bounding box center [996, 532] width 62 height 13
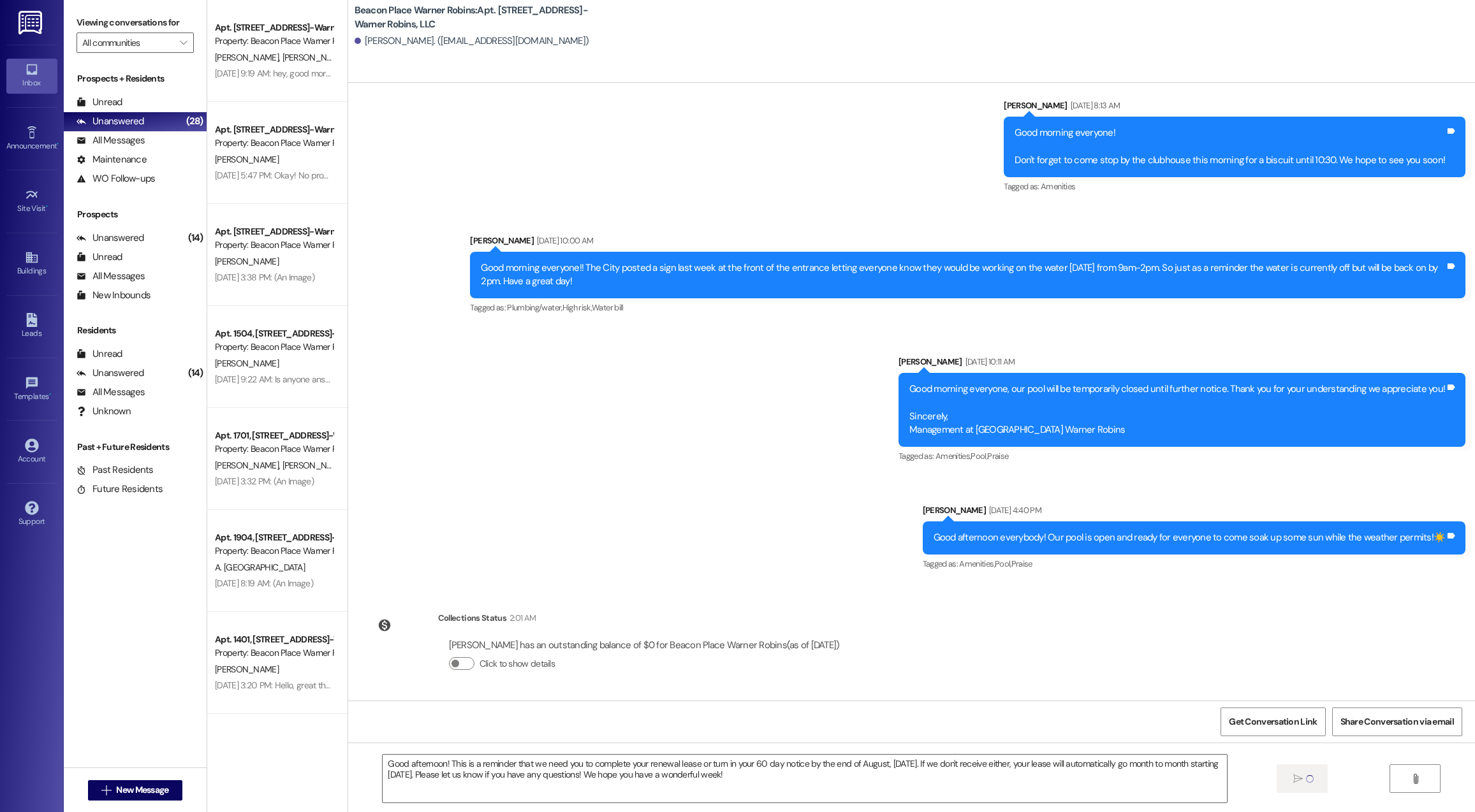
scroll to position [2926, 0]
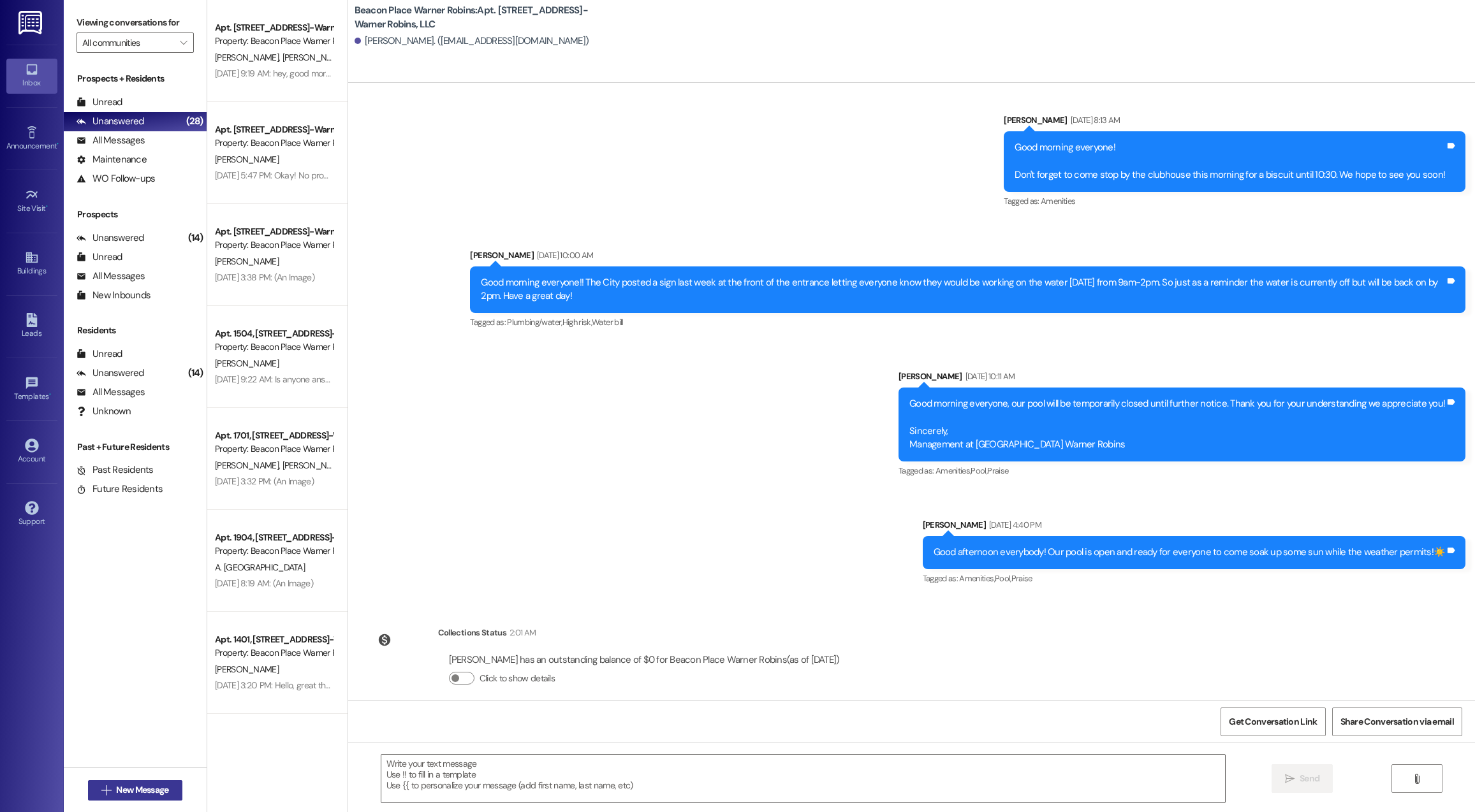
click at [151, 788] on span "New Message" at bounding box center [142, 790] width 52 height 13
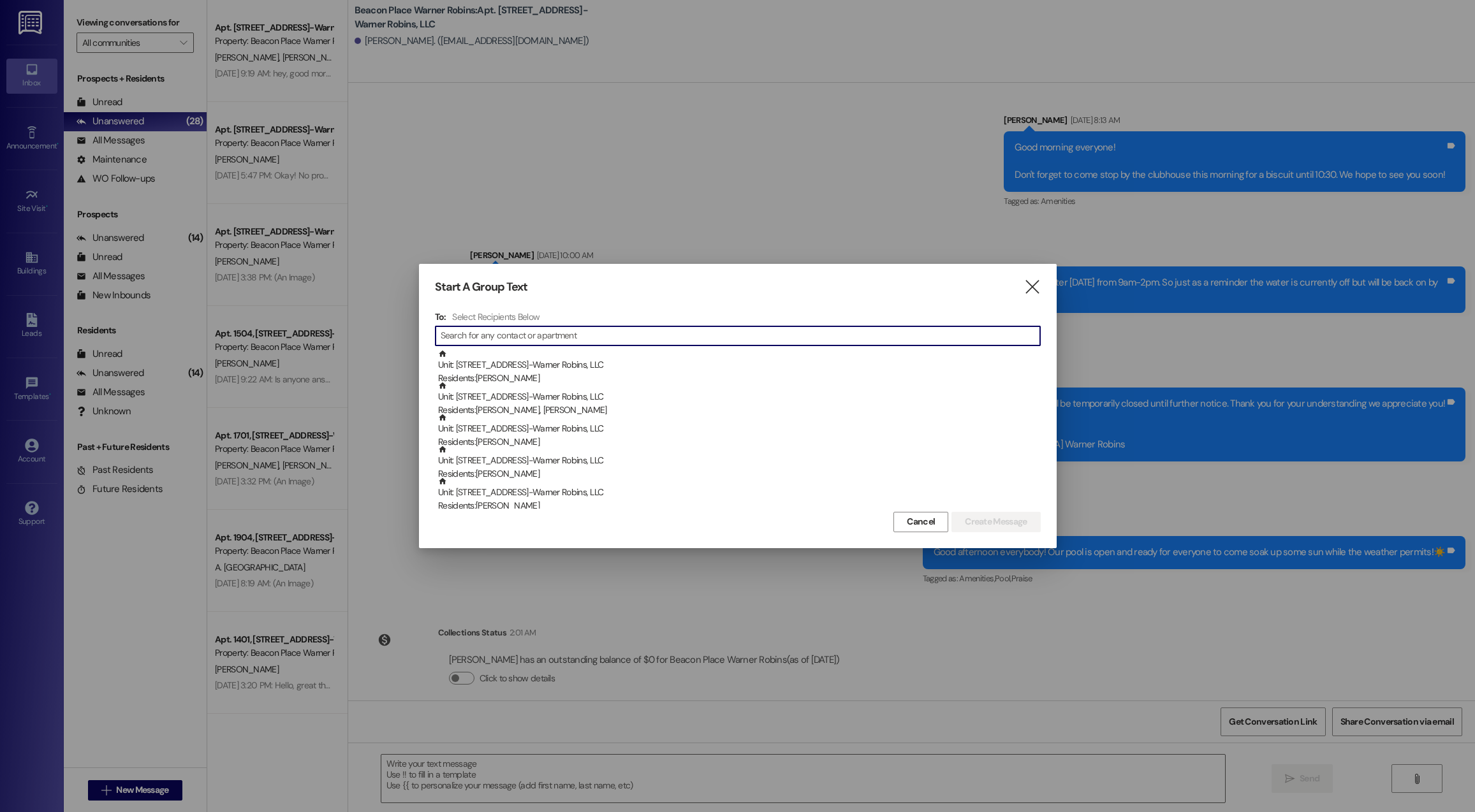
click at [551, 338] on input at bounding box center [740, 336] width 599 height 18
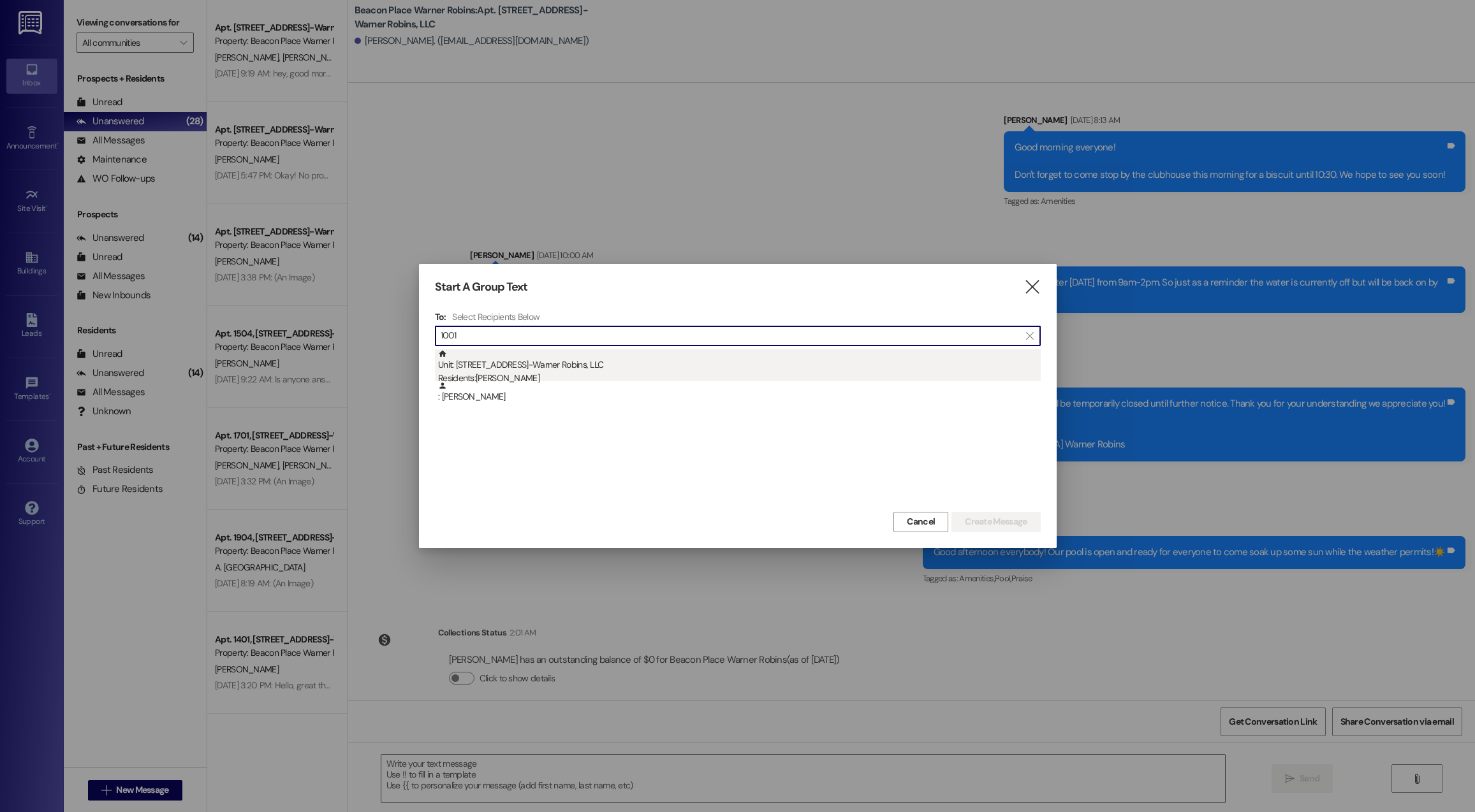
type input "1001"
click at [586, 370] on div "Unit: [STREET_ADDRESS]-Warner Robins, LLC Residents: [PERSON_NAME]" at bounding box center [739, 368] width 603 height 36
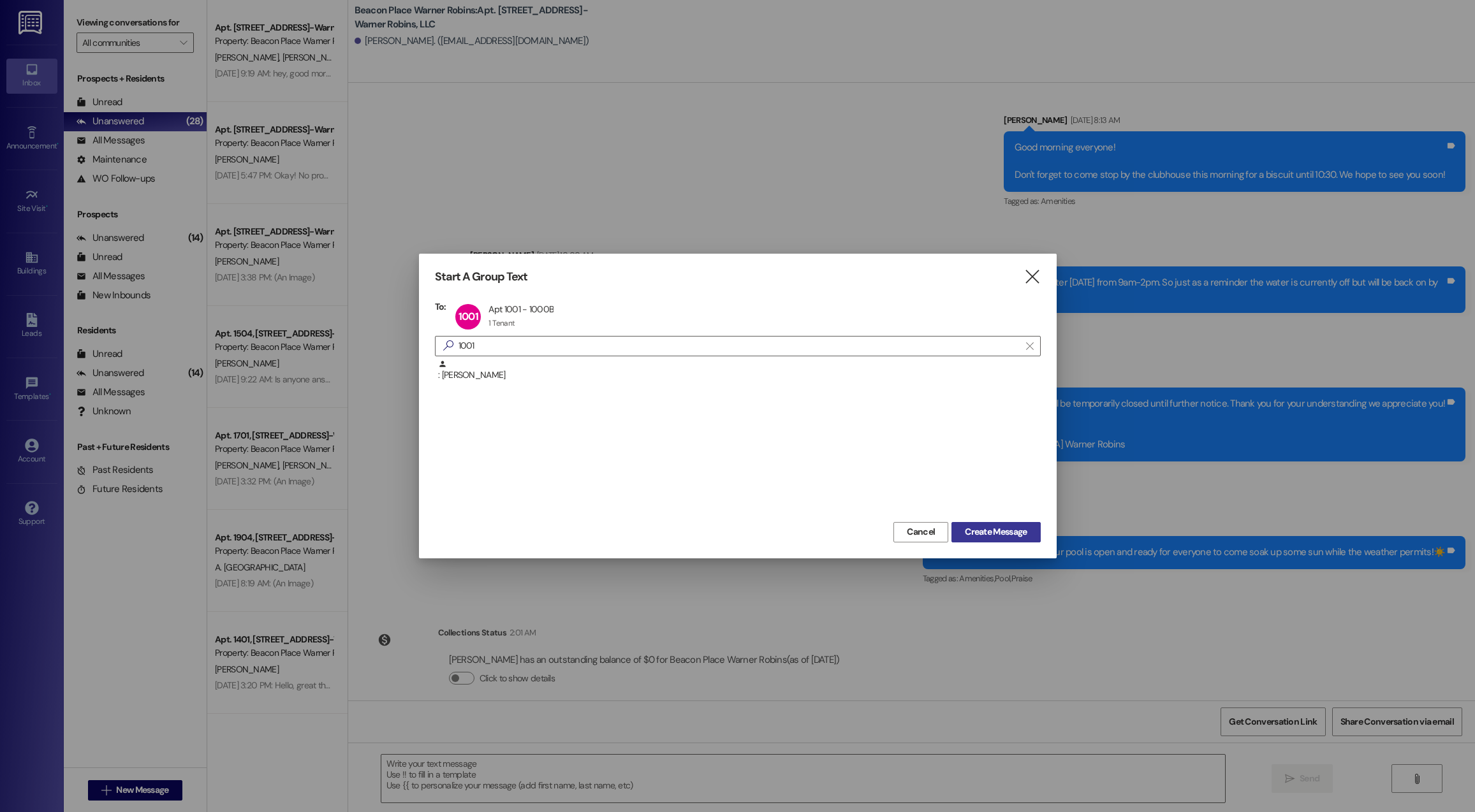
click at [992, 526] on span "Create Message" at bounding box center [996, 532] width 62 height 13
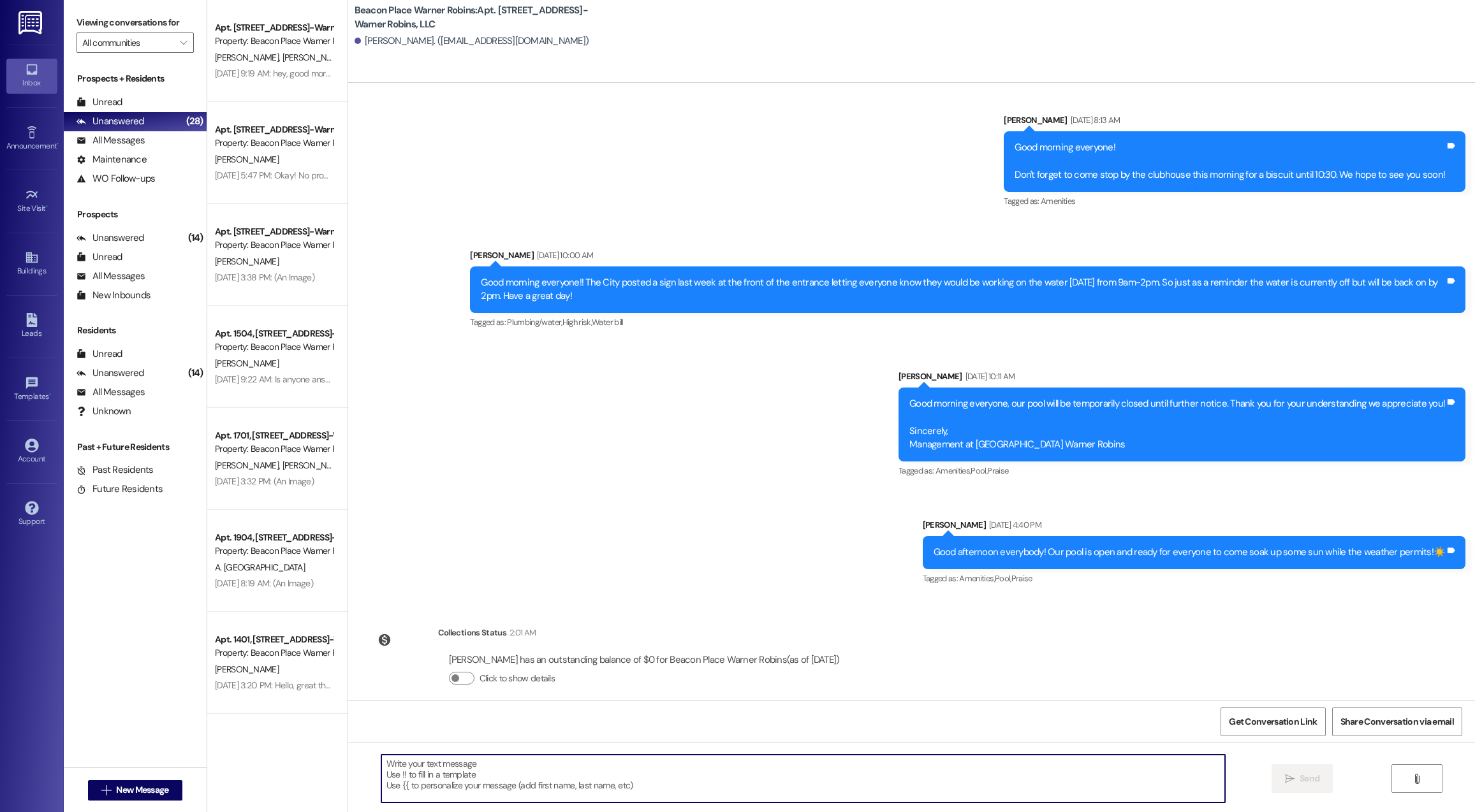
click at [522, 782] on textarea at bounding box center [803, 778] width 843 height 48
paste textarea "Good afternoon! This is a reminder that we need you to complete your renewal le…"
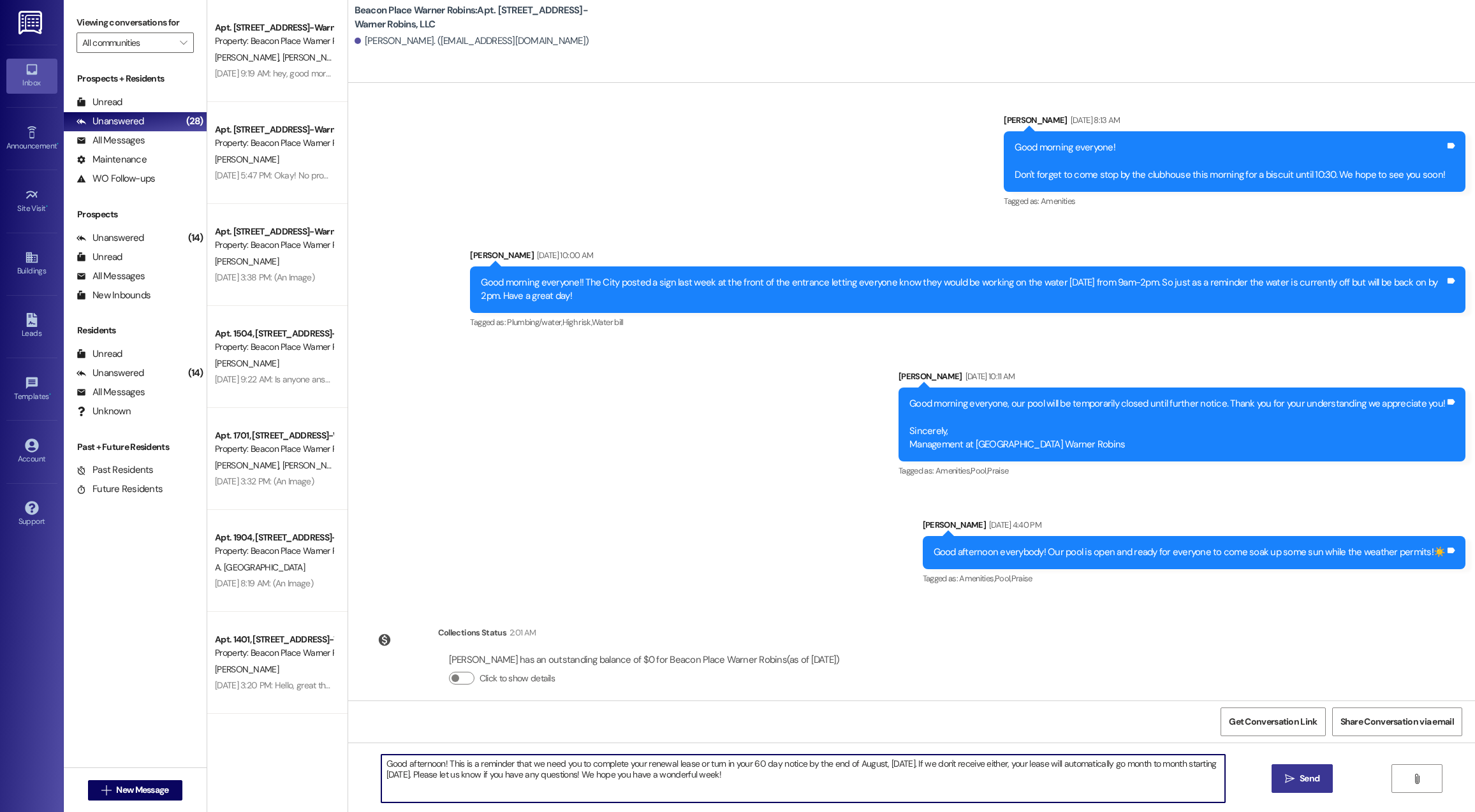
click at [839, 779] on textarea "Good afternoon! This is a reminder that we need you to complete your renewal le…" at bounding box center [803, 778] width 843 height 48
type textarea "Good afternoon! This is a reminder that we need you to complete your renewal le…"
click at [1302, 776] on span "Send" at bounding box center [1309, 778] width 20 height 13
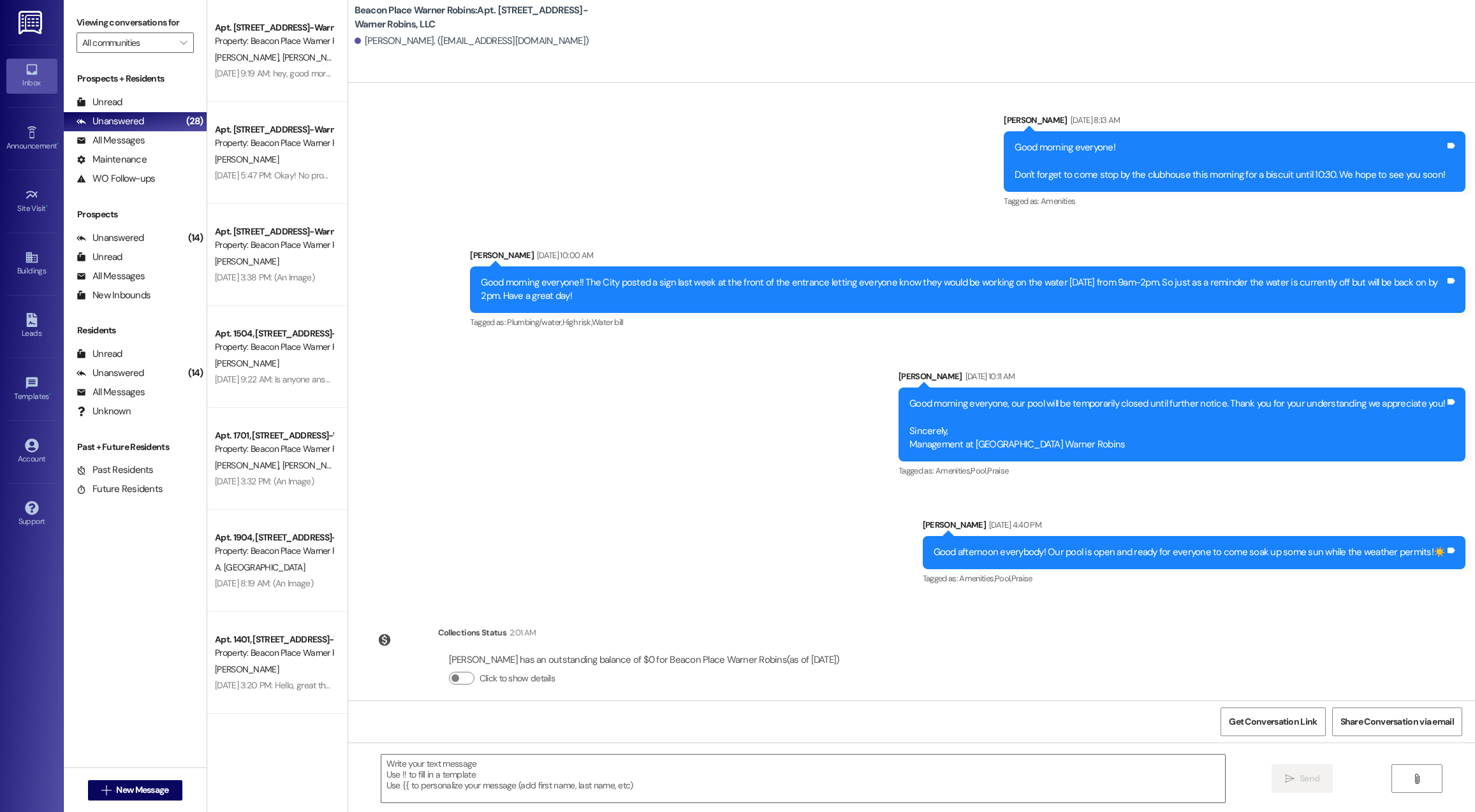
scroll to position [3027, 0]
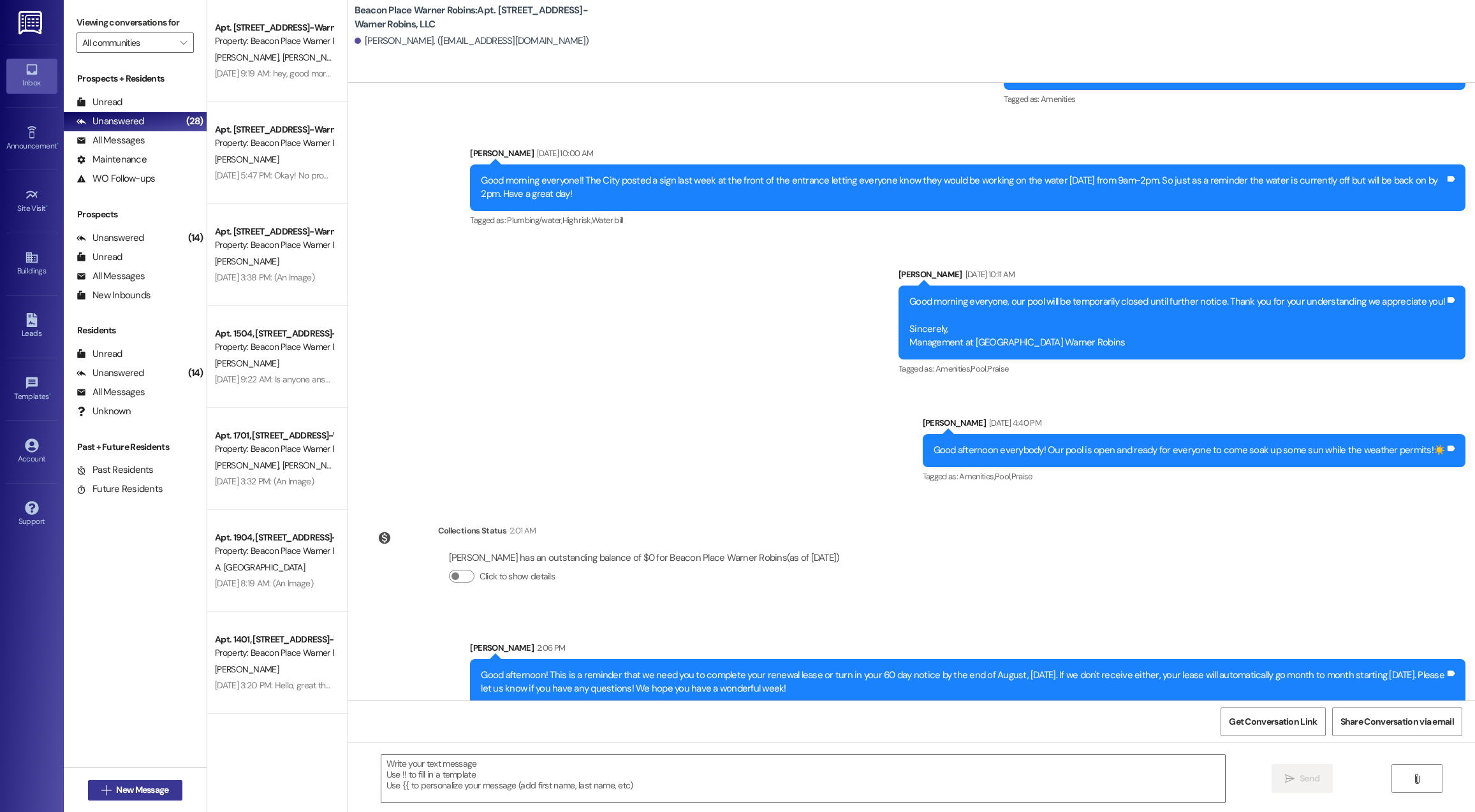
click at [154, 797] on button " New Message" at bounding box center [135, 790] width 94 height 20
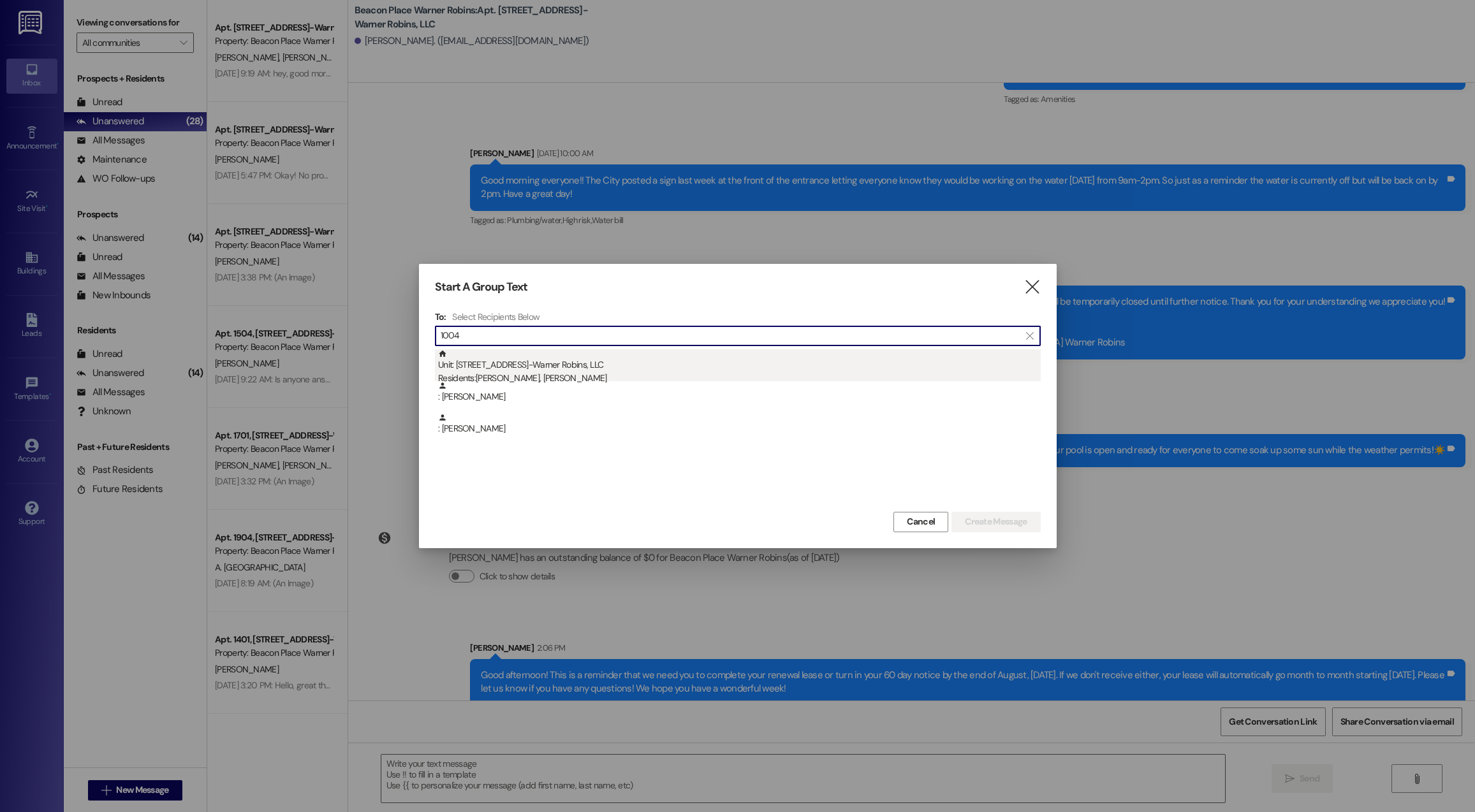
type input "1004"
click at [638, 366] on div "Unit: [STREET_ADDRESS]-Warner Robins, LLC Residents: [PERSON_NAME], [PERSON_NAM…" at bounding box center [739, 368] width 603 height 36
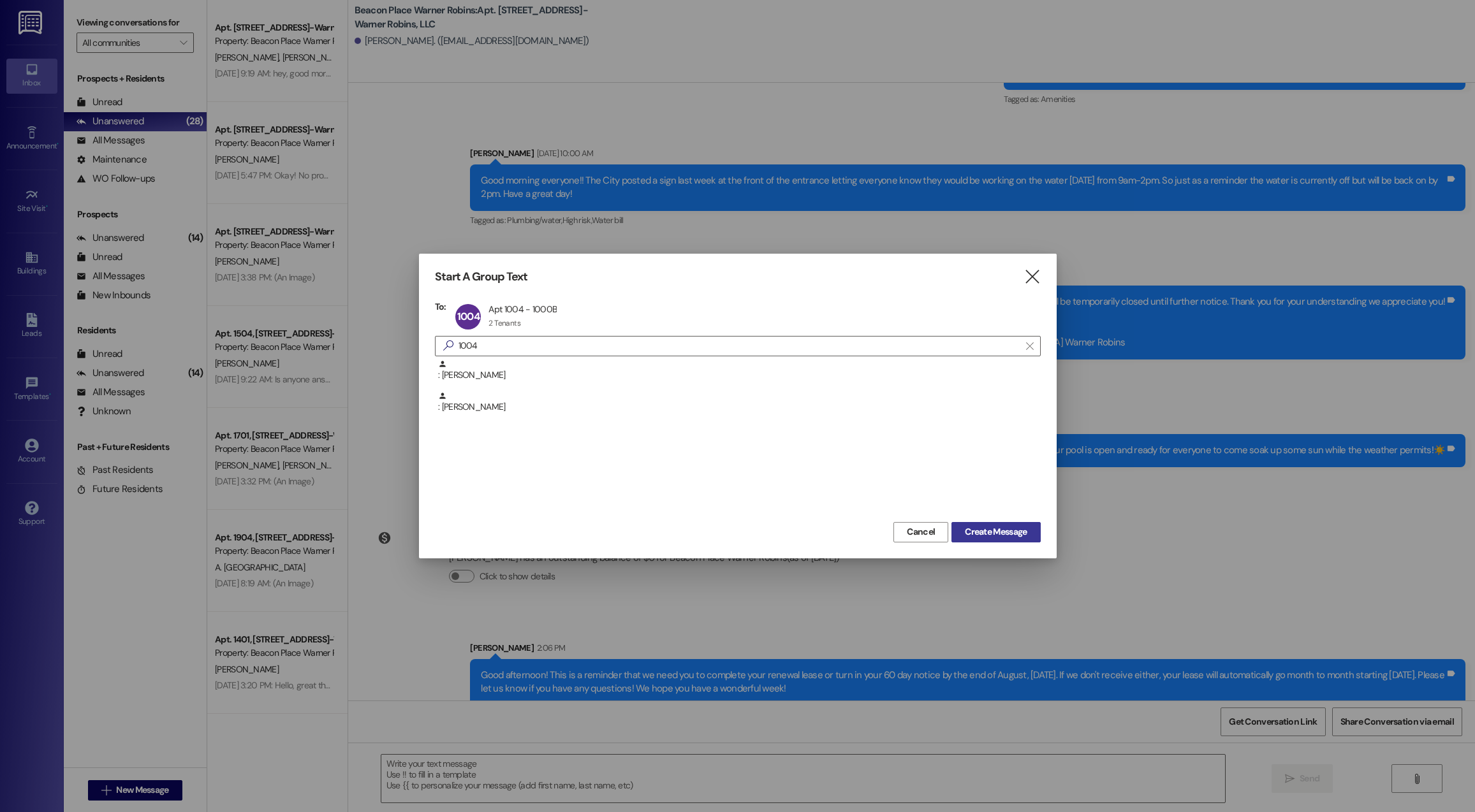
click at [989, 526] on span "Create Message" at bounding box center [996, 532] width 62 height 13
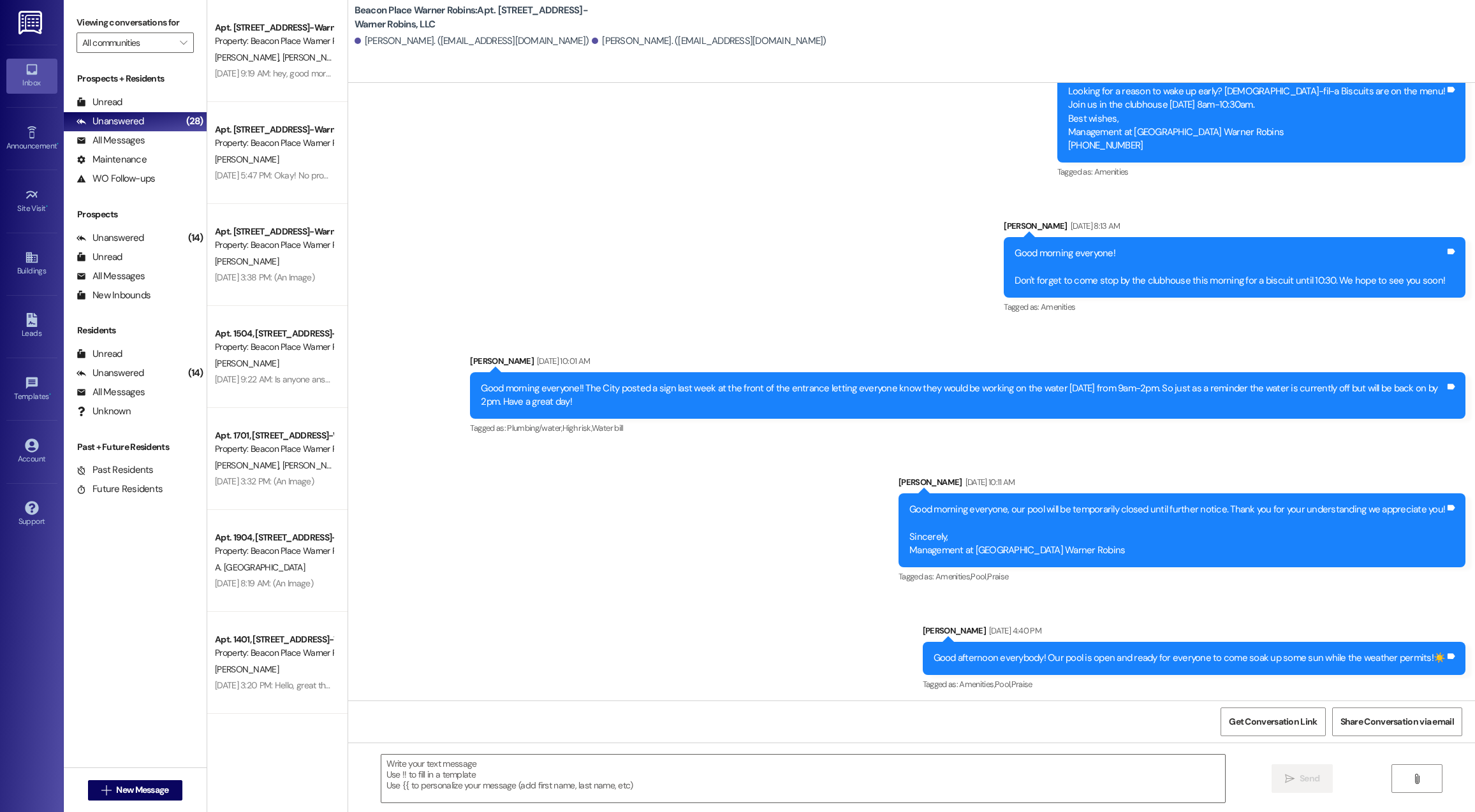
scroll to position [4460, 0]
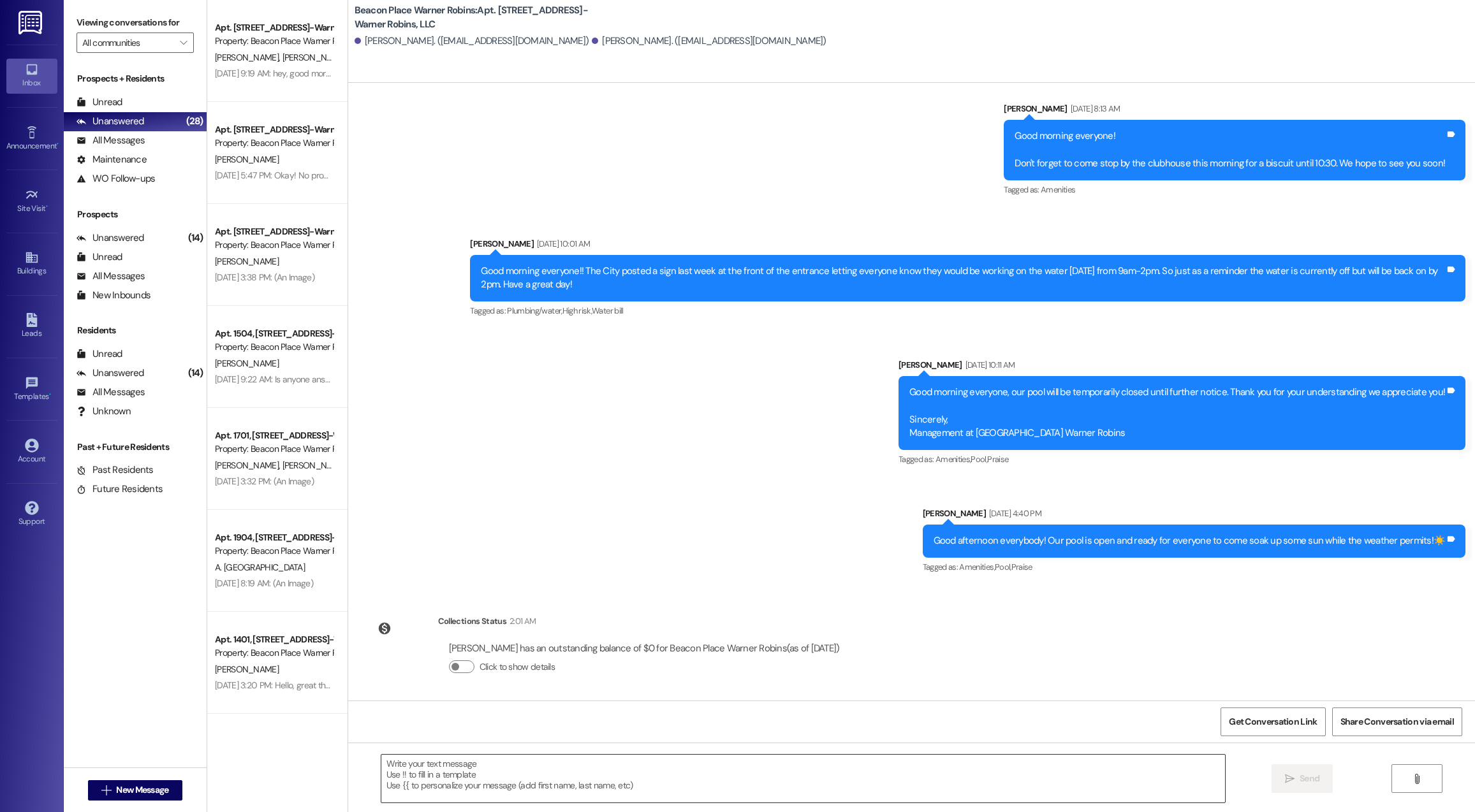
click at [1047, 776] on textarea at bounding box center [803, 778] width 843 height 48
paste textarea "Good afternoon! This is a reminder that we need you to complete your renewal le…"
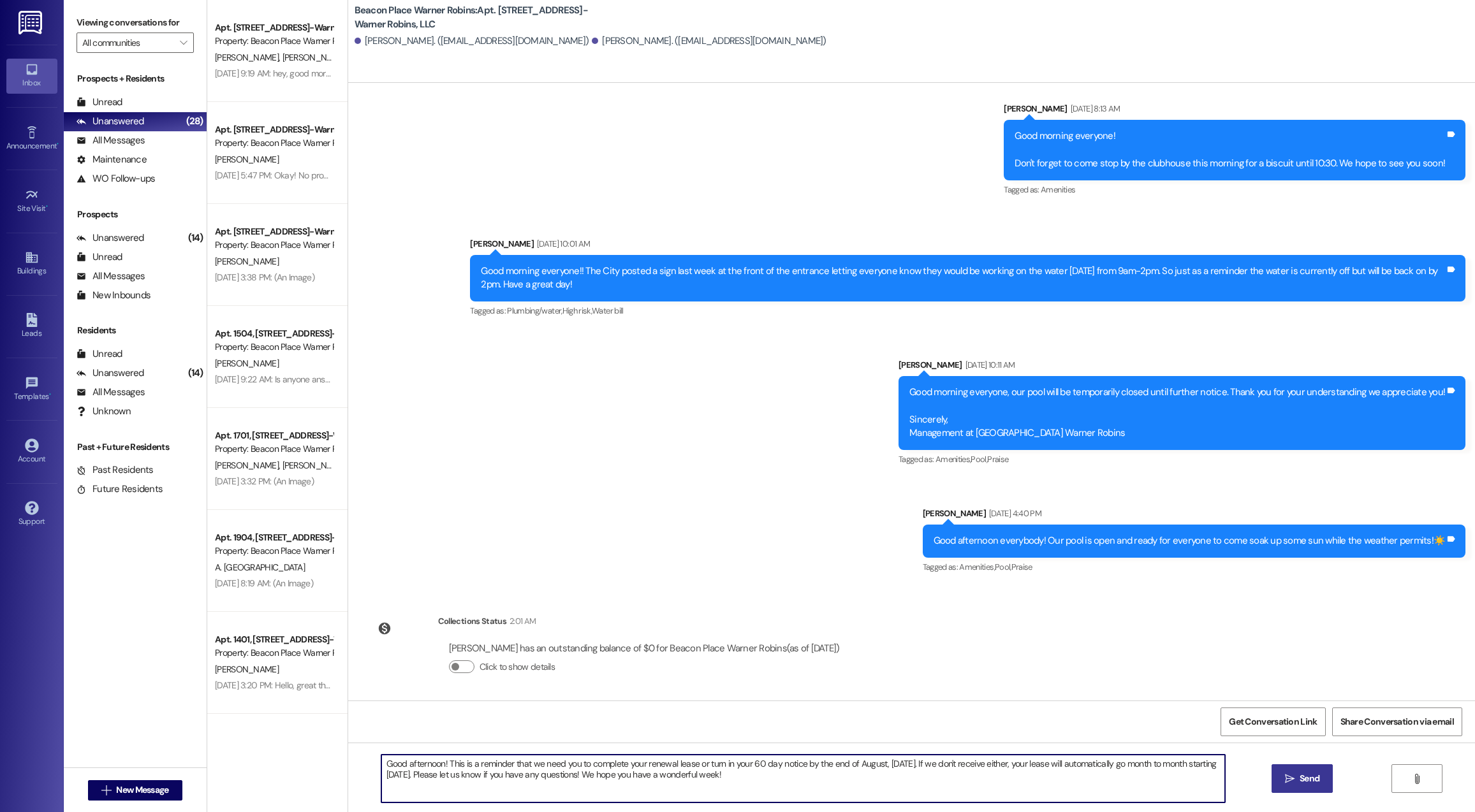
type textarea "Good afternoon! This is a reminder that we need you to complete your renewal le…"
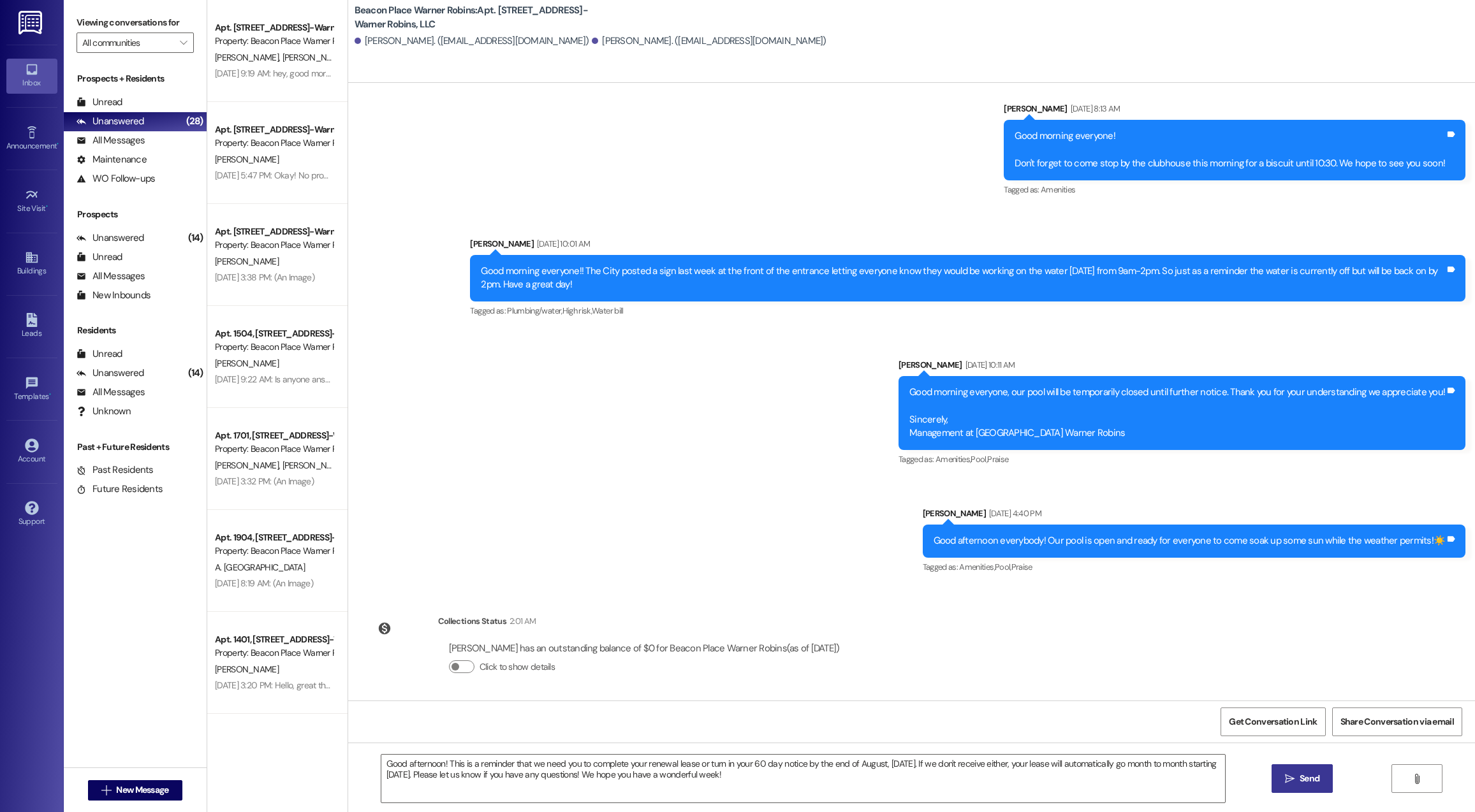
click at [1308, 778] on span "Send" at bounding box center [1309, 778] width 20 height 13
click at [1315, 788] on button " Send" at bounding box center [1302, 778] width 62 height 29
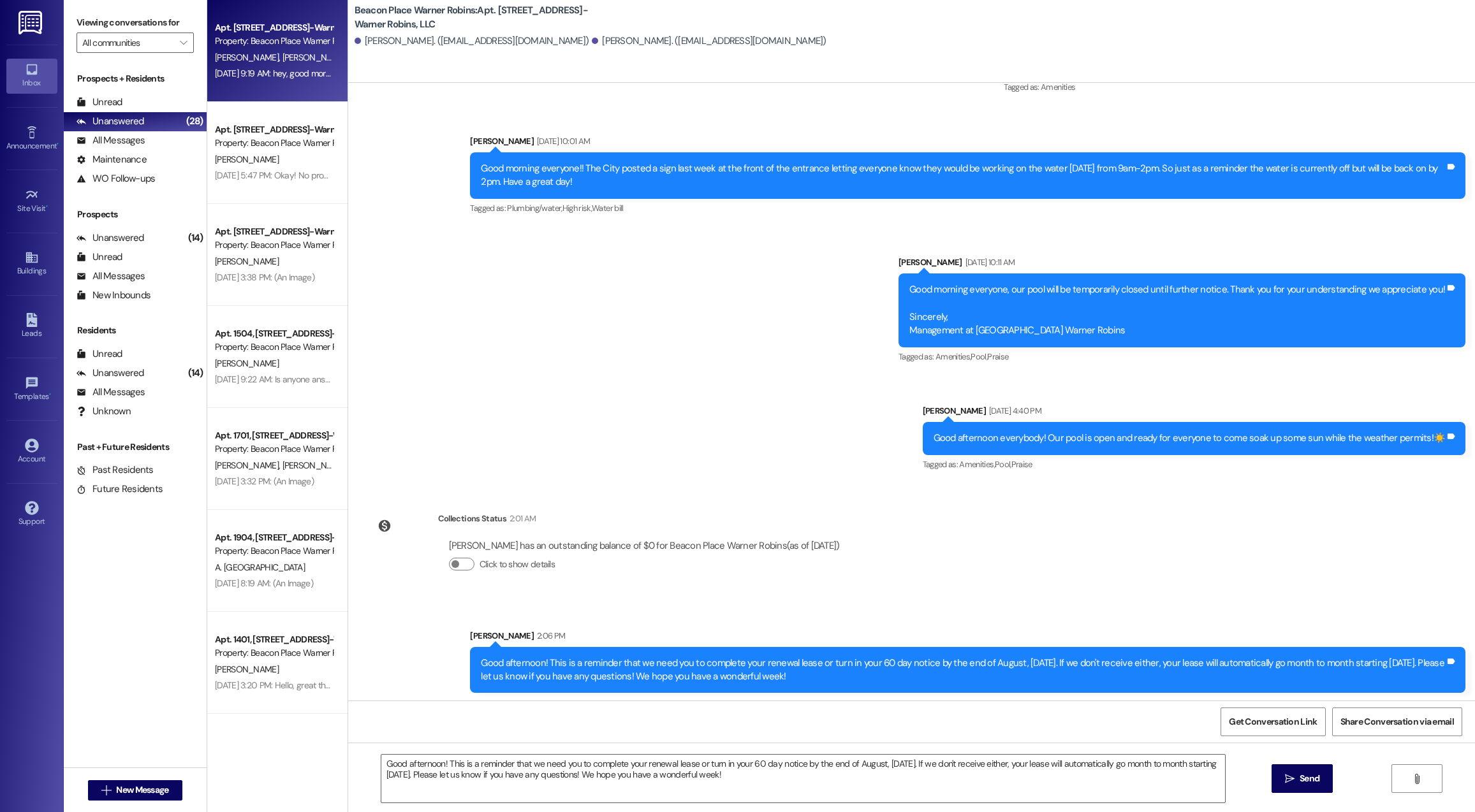
scroll to position [237, 0]
